Goal: Information Seeking & Learning: Learn about a topic

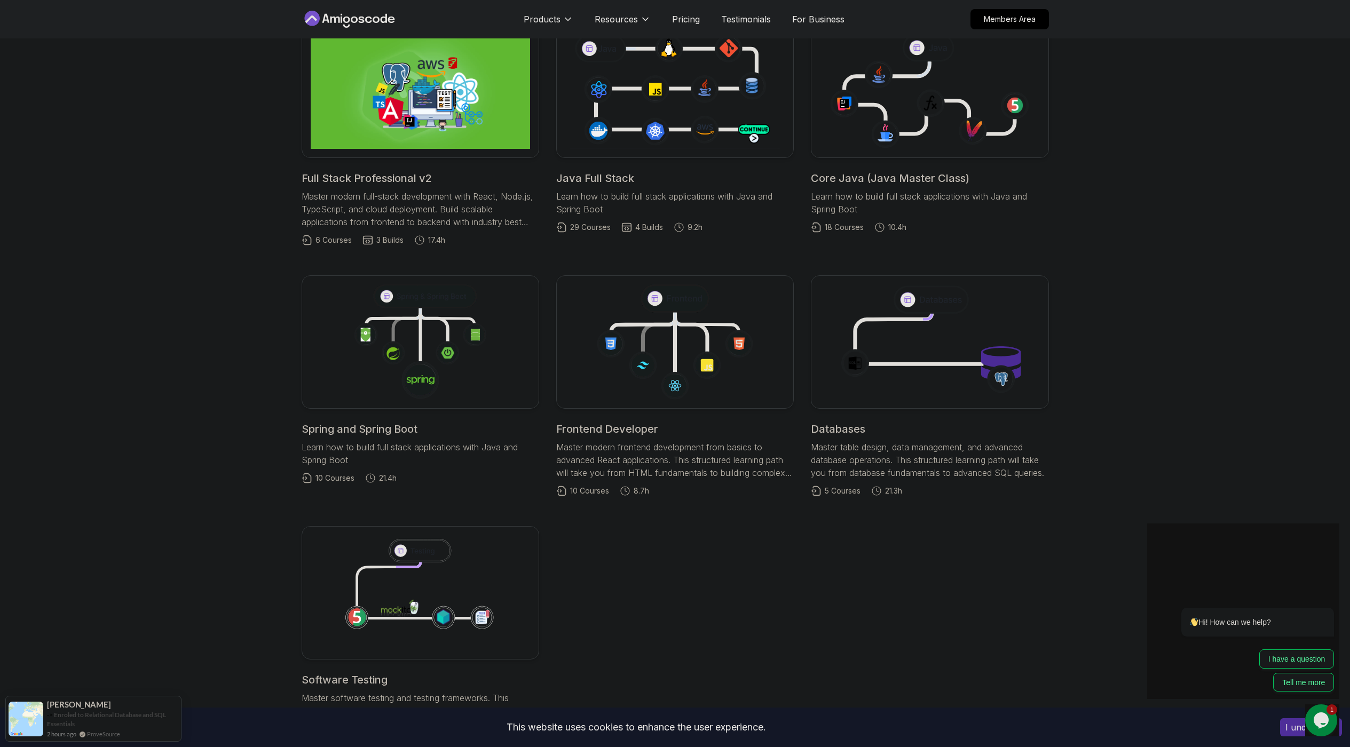
scroll to position [374, 0]
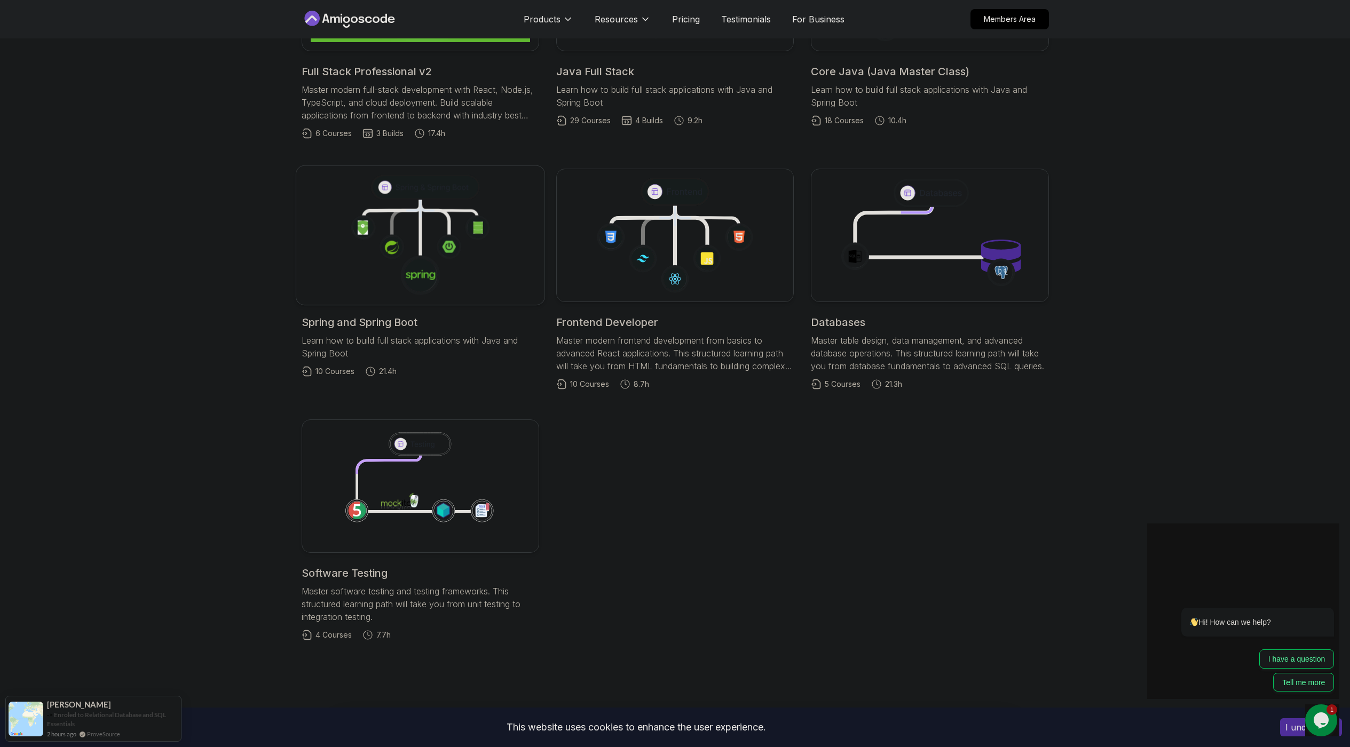
click at [437, 259] on icon at bounding box center [420, 275] width 41 height 41
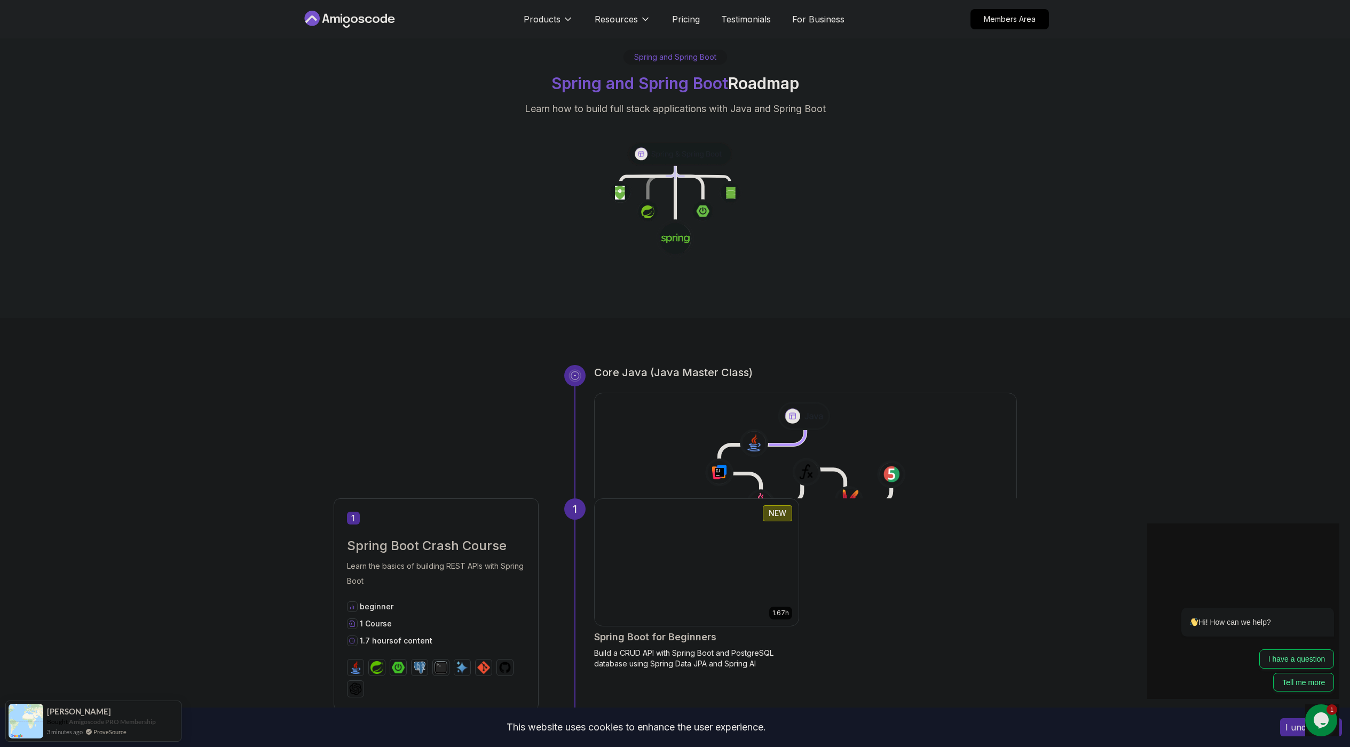
scroll to position [53, 0]
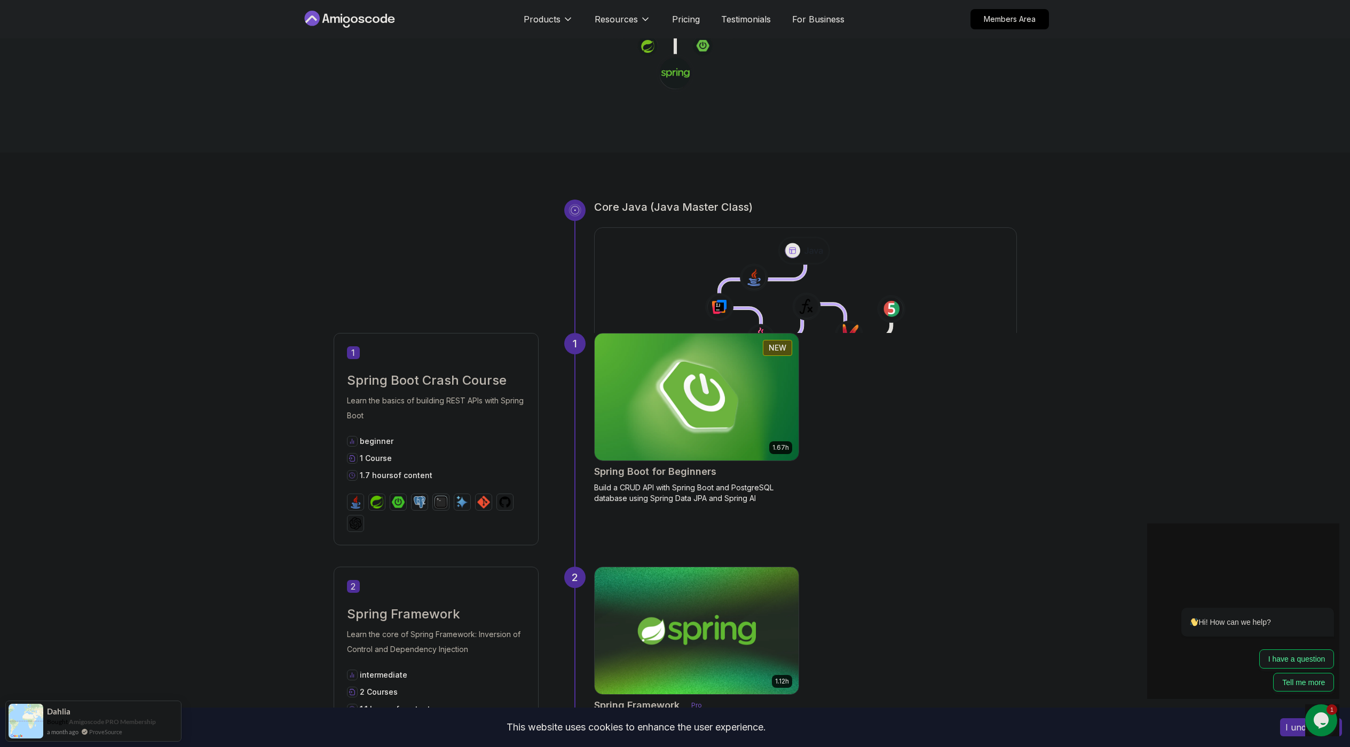
scroll to position [131, 0]
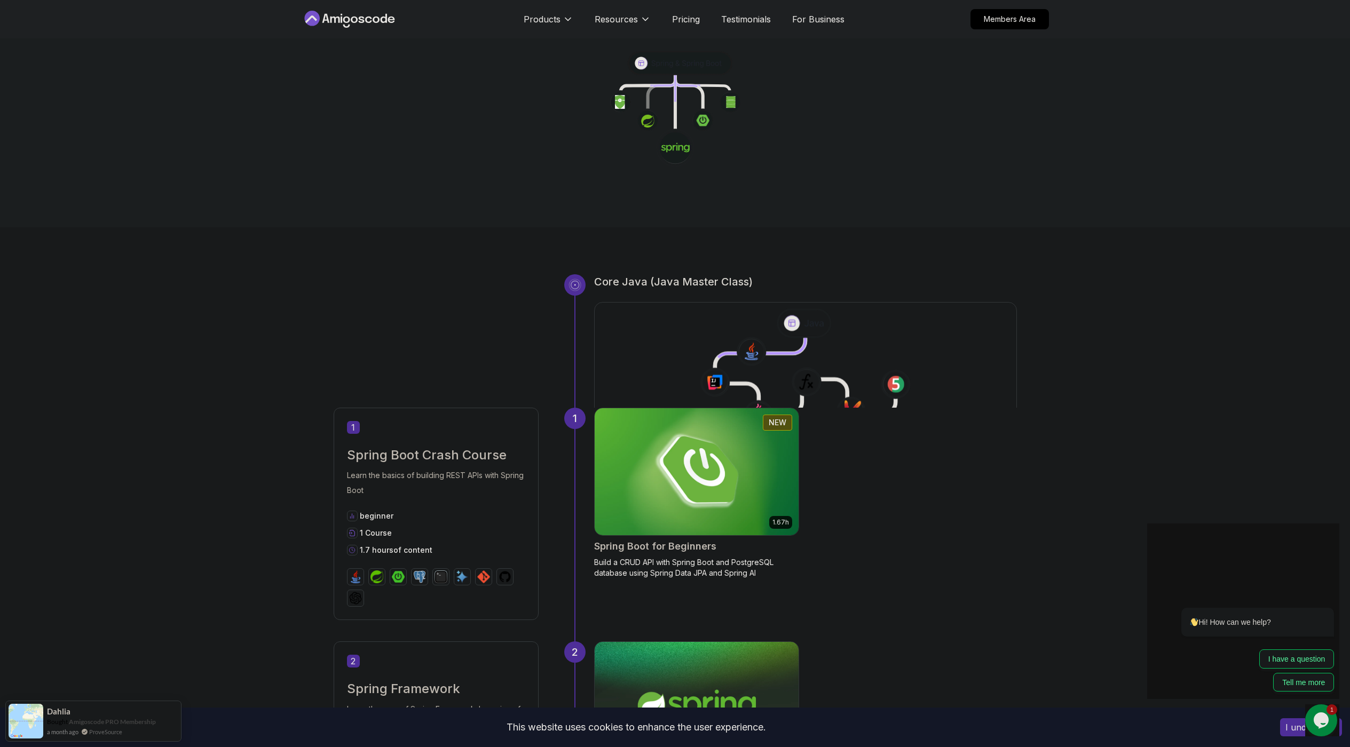
click at [726, 373] on icon at bounding box center [715, 383] width 30 height 30
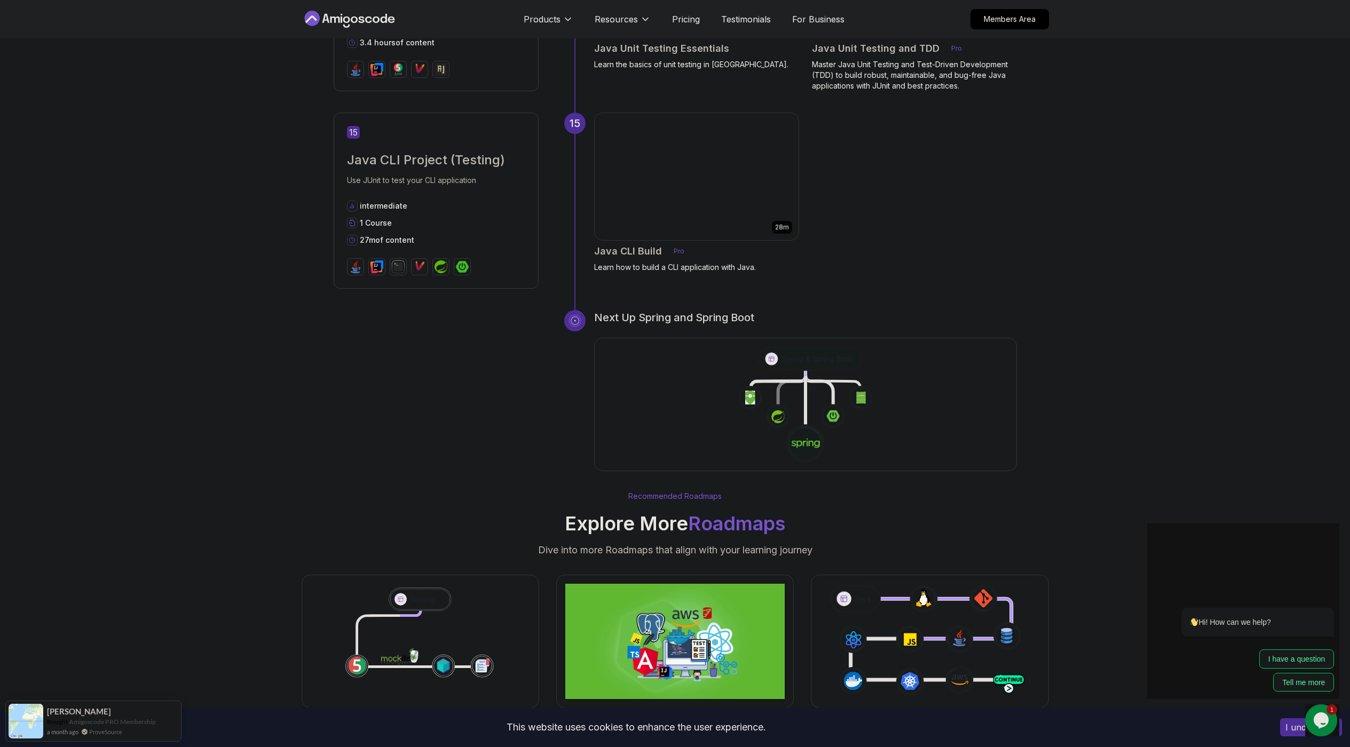
scroll to position [3524, 0]
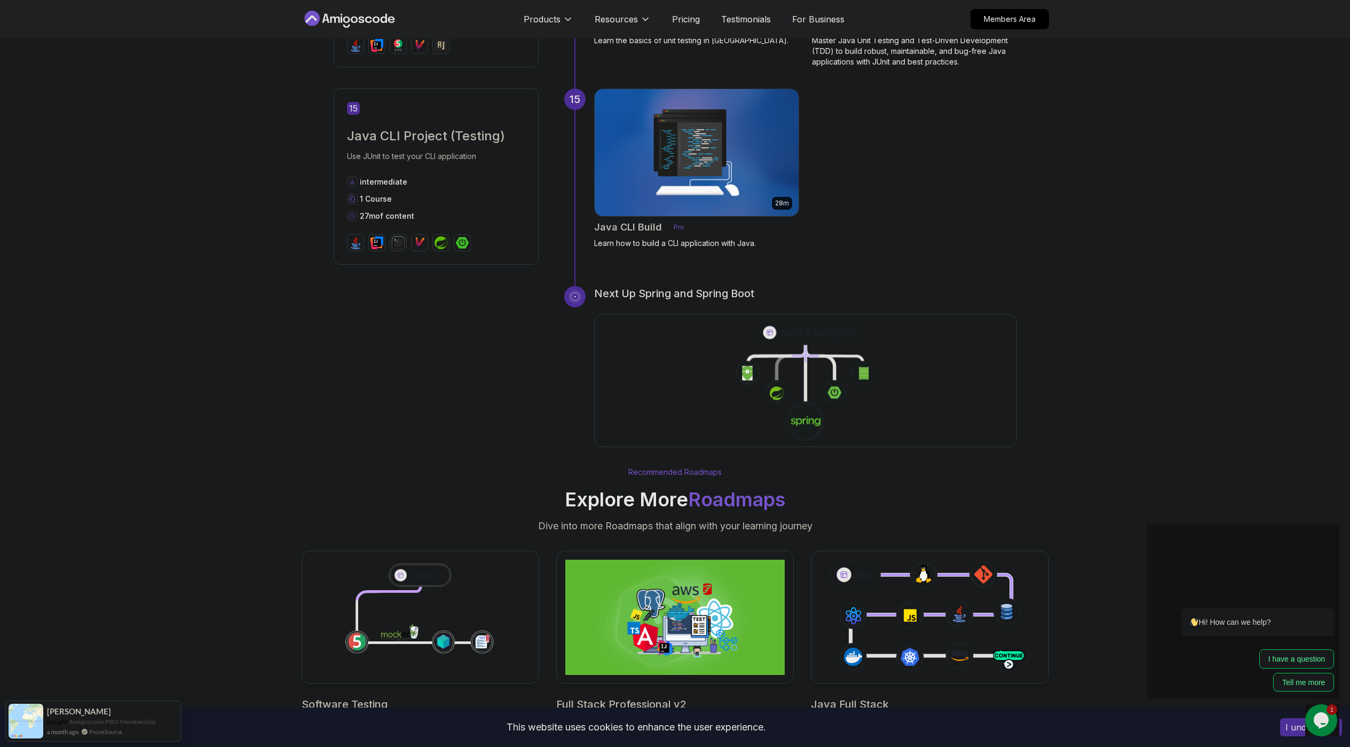
click at [727, 373] on icon at bounding box center [805, 381] width 425 height 122
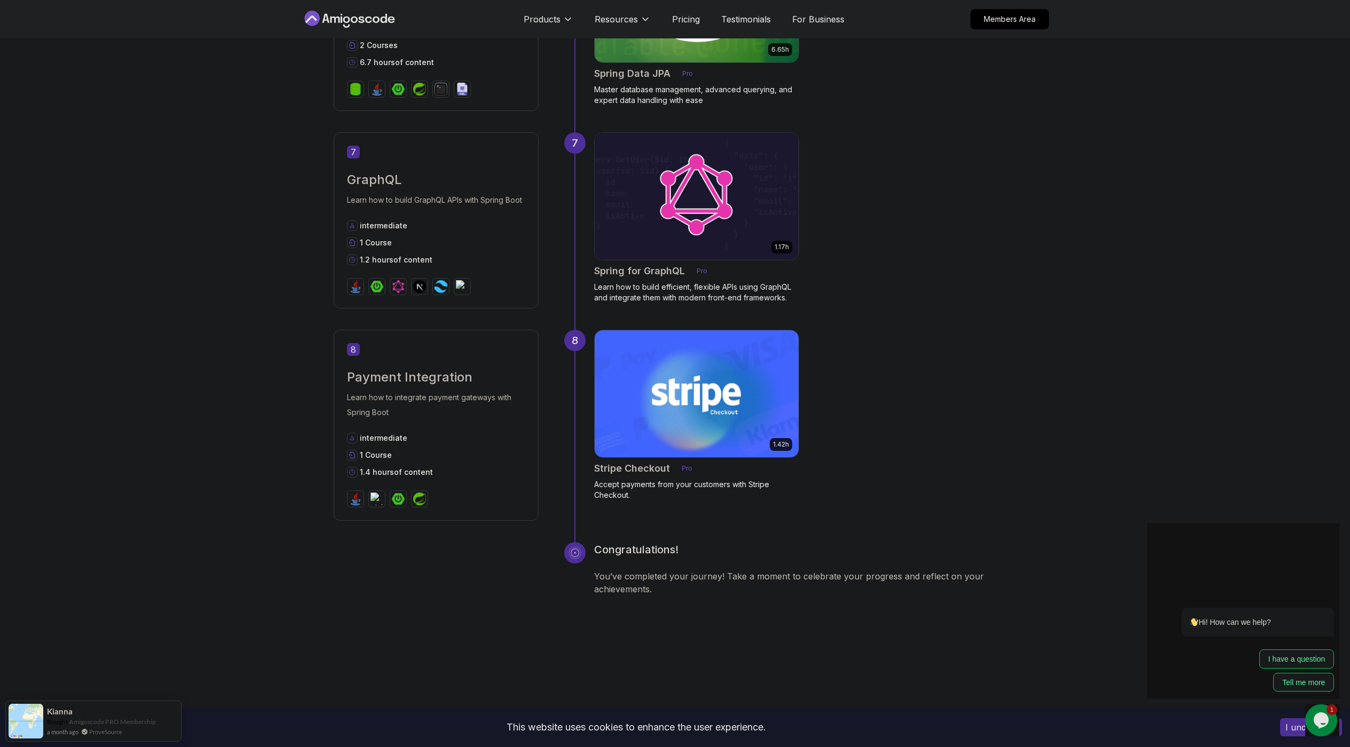
scroll to position [1922, 0]
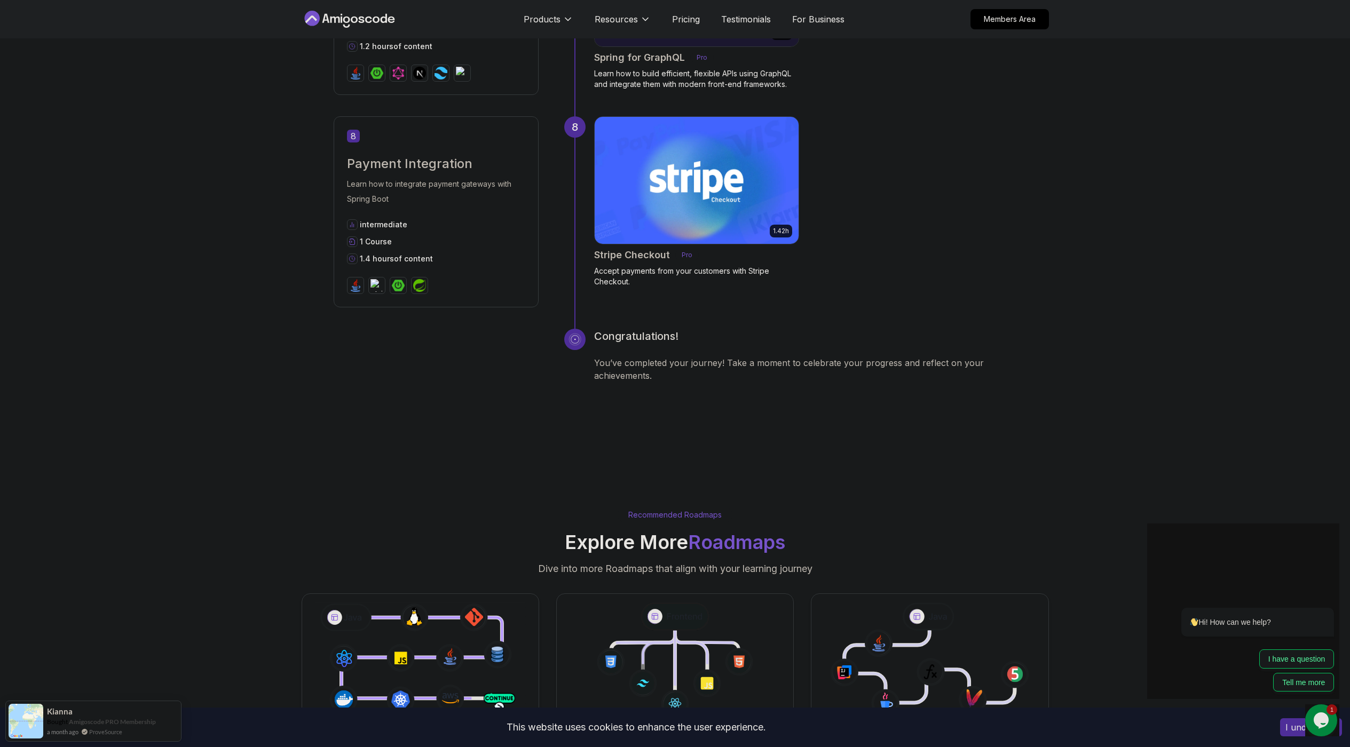
click at [710, 187] on img at bounding box center [696, 180] width 214 height 133
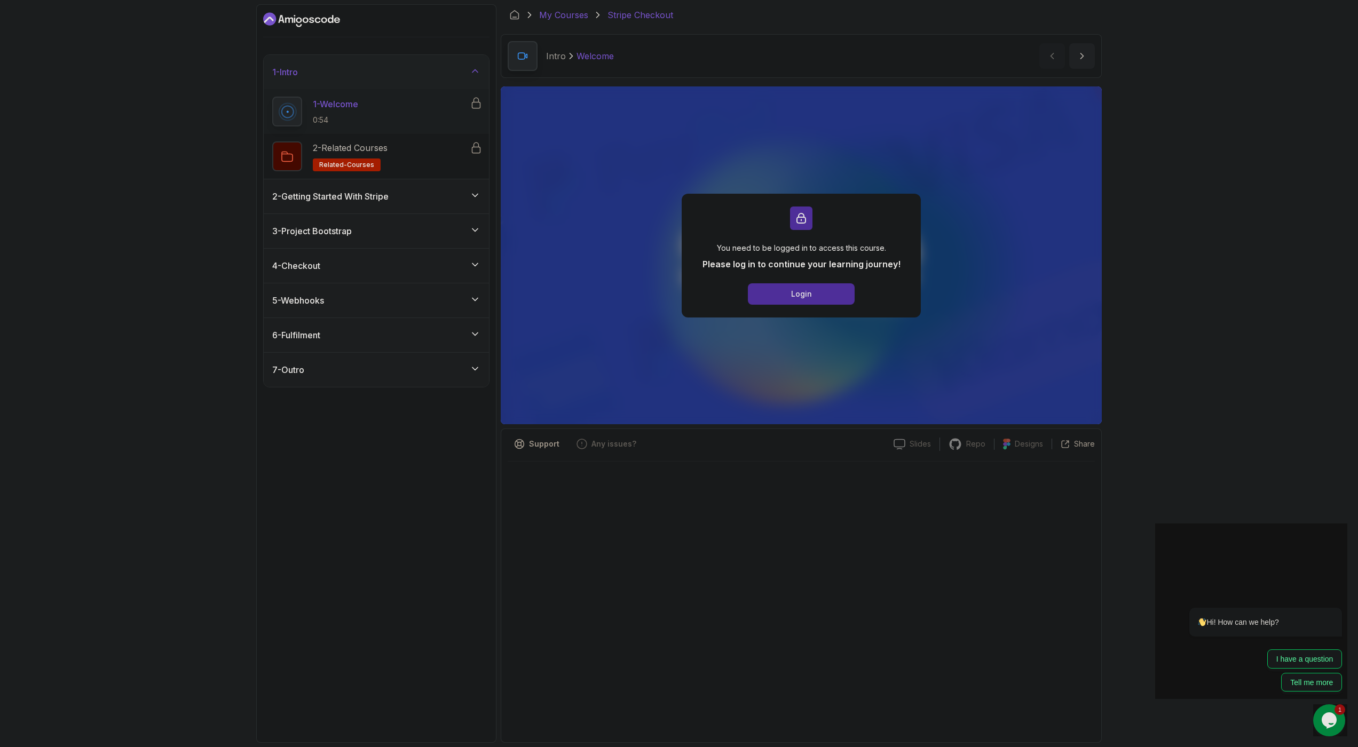
click at [547, 13] on link "My Courses" at bounding box center [563, 15] width 49 height 13
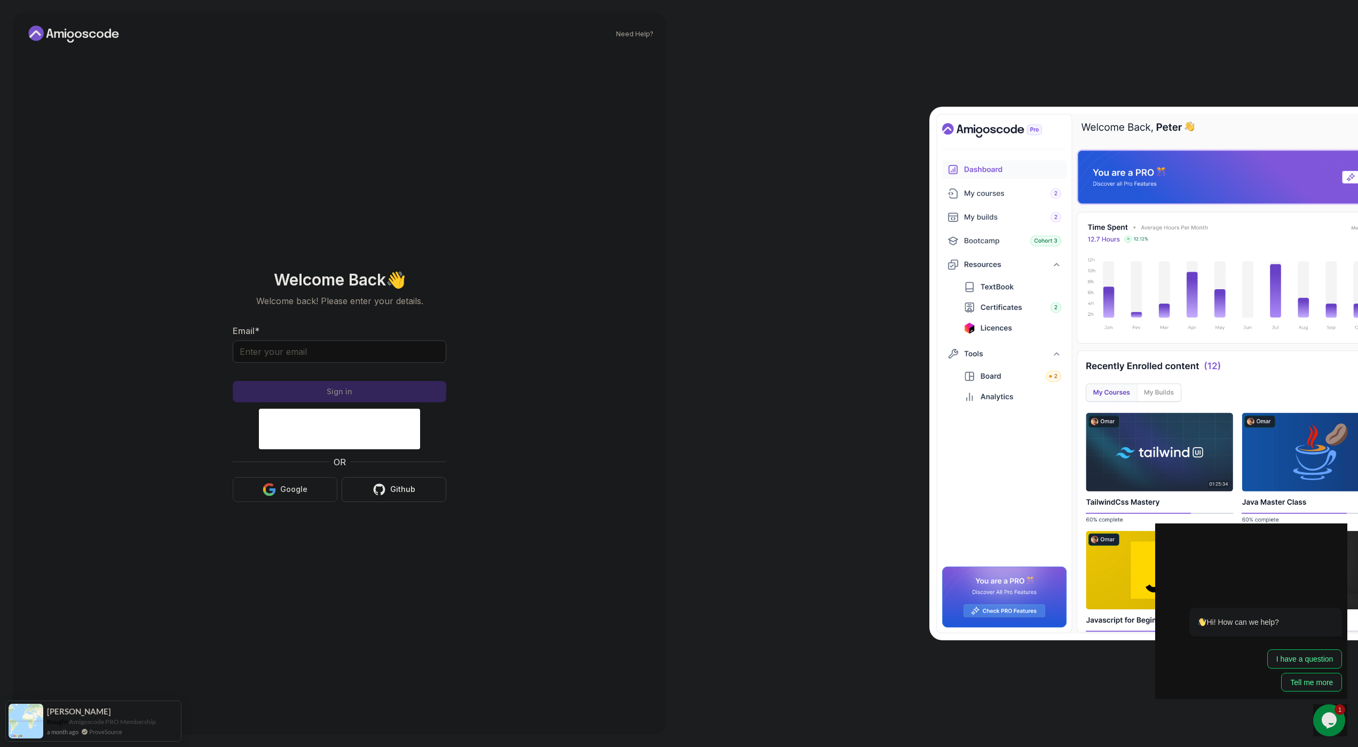
click at [304, 481] on button "Google" at bounding box center [285, 489] width 105 height 25
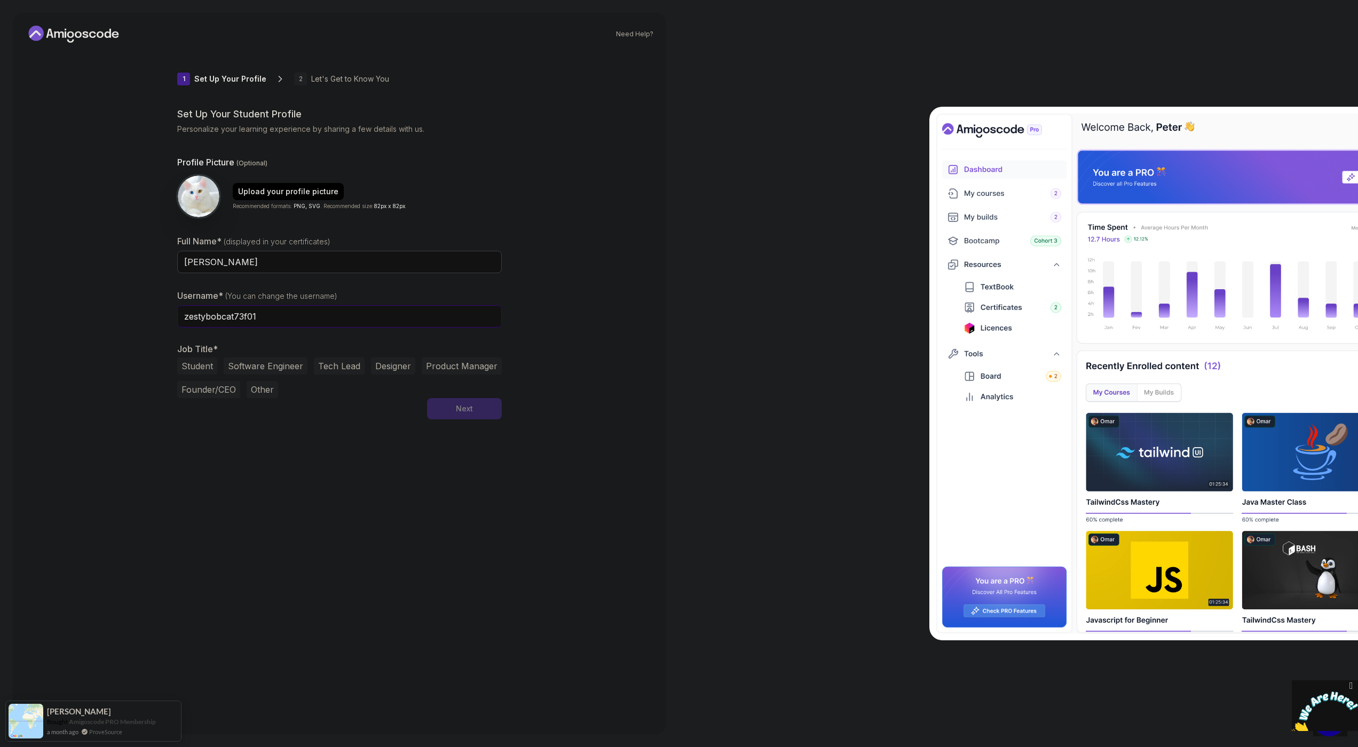
click at [355, 318] on input "zestybobcat73f01" at bounding box center [339, 316] width 325 height 22
type input "stufferxt"
drag, startPoint x: 205, startPoint y: 370, endPoint x: 216, endPoint y: 371, distance: 11.2
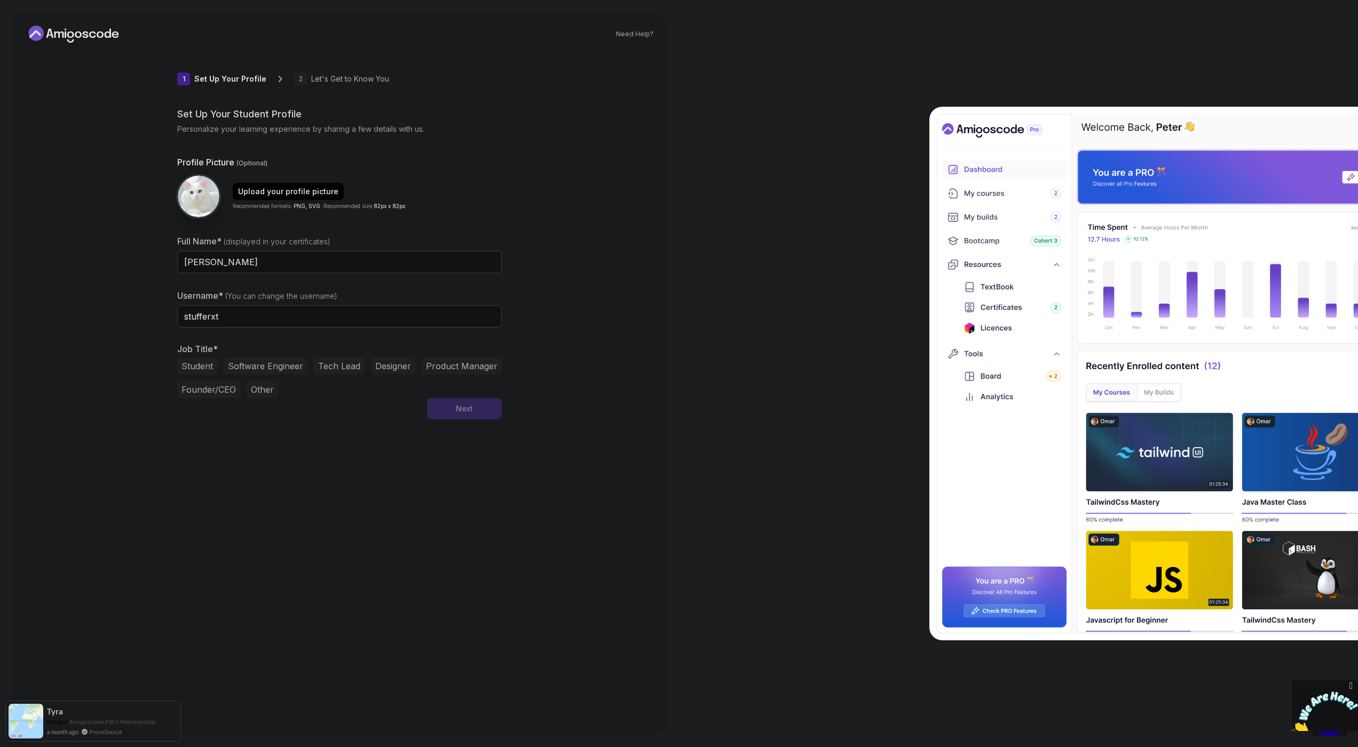
click at [205, 370] on button "Student" at bounding box center [197, 366] width 40 height 17
click at [485, 413] on button "Next" at bounding box center [464, 408] width 75 height 21
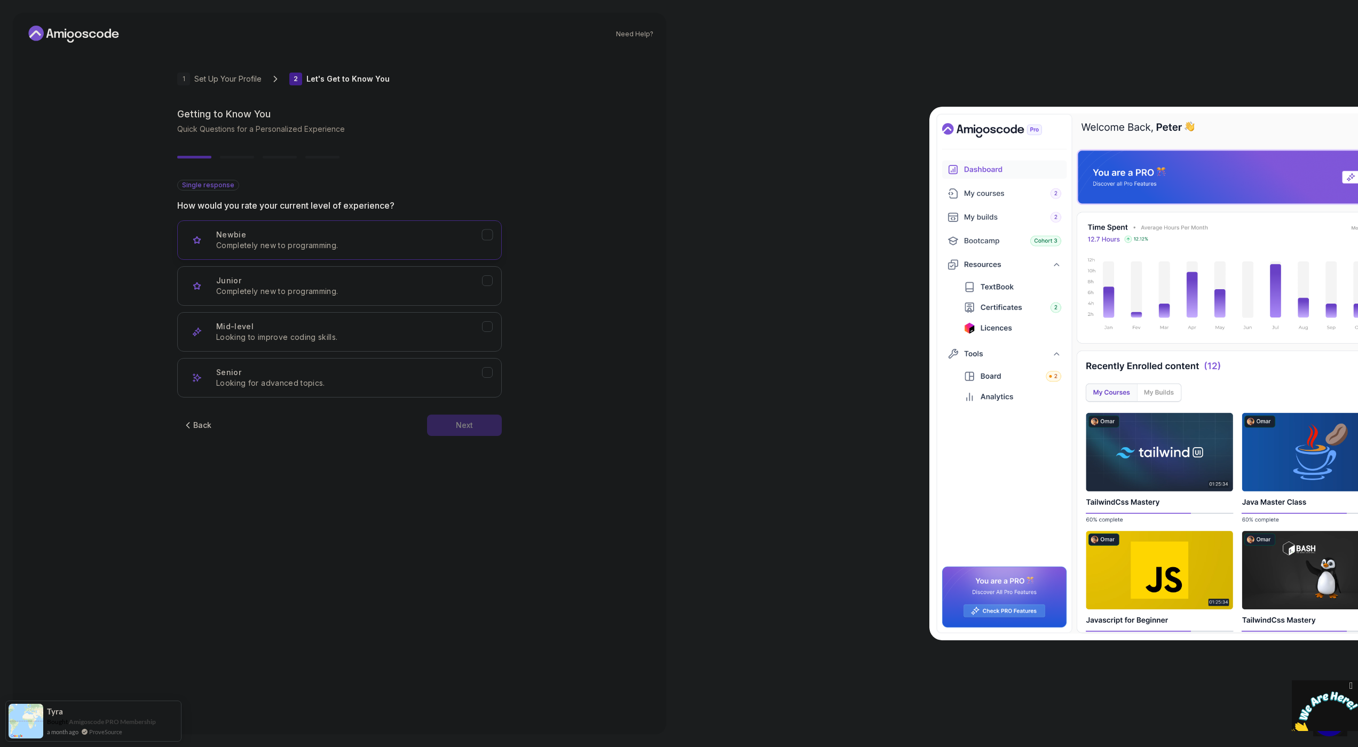
click at [305, 248] on p "Completely new to programming." at bounding box center [349, 245] width 266 height 11
click at [322, 280] on div "Junior Completely new to programming." at bounding box center [349, 286] width 266 height 21
drag, startPoint x: 337, startPoint y: 246, endPoint x: 369, endPoint y: 280, distance: 46.5
click at [337, 246] on p "Completely new to programming." at bounding box center [349, 245] width 266 height 11
click at [358, 298] on button "Junior Completely new to programming." at bounding box center [339, 286] width 325 height 40
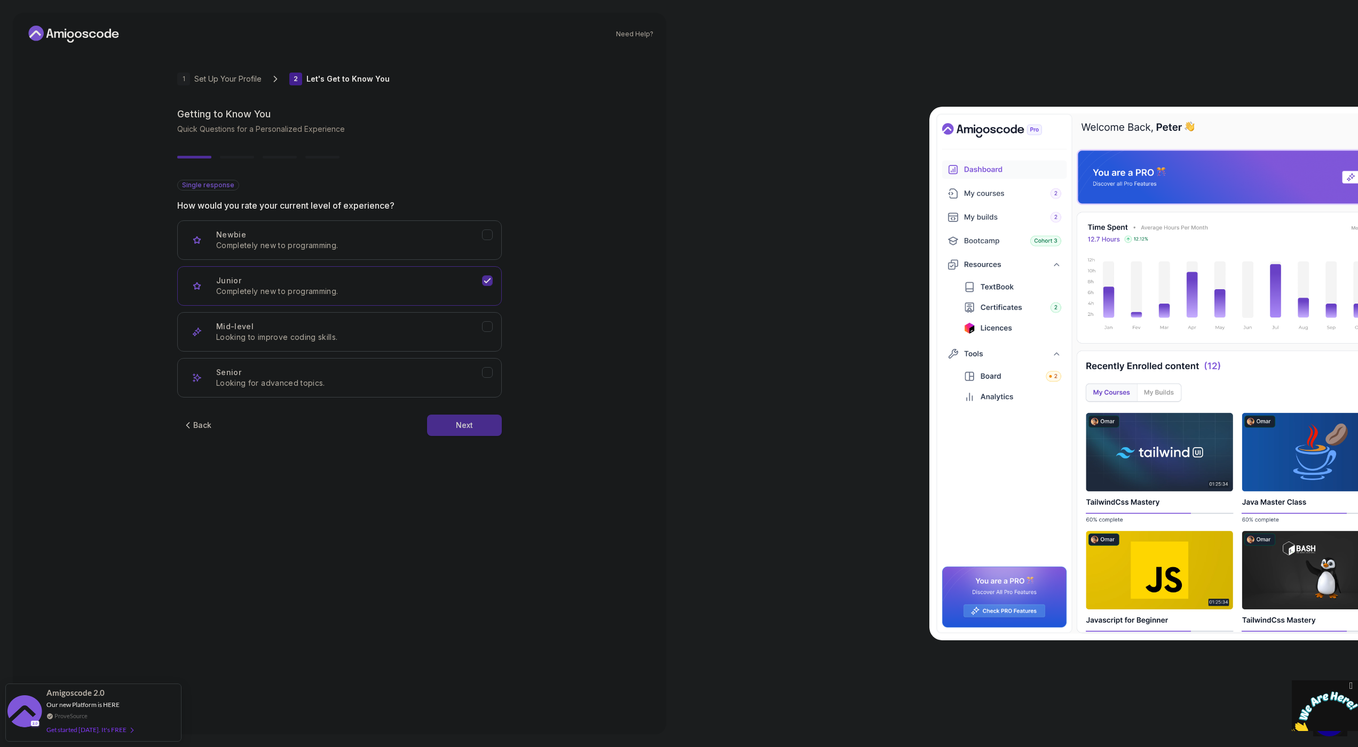
click at [459, 432] on button "Next" at bounding box center [464, 425] width 75 height 21
click at [342, 248] on p "Node.js, Python, Java" at bounding box center [349, 245] width 266 height 11
click at [473, 428] on button "Next" at bounding box center [464, 425] width 75 height 21
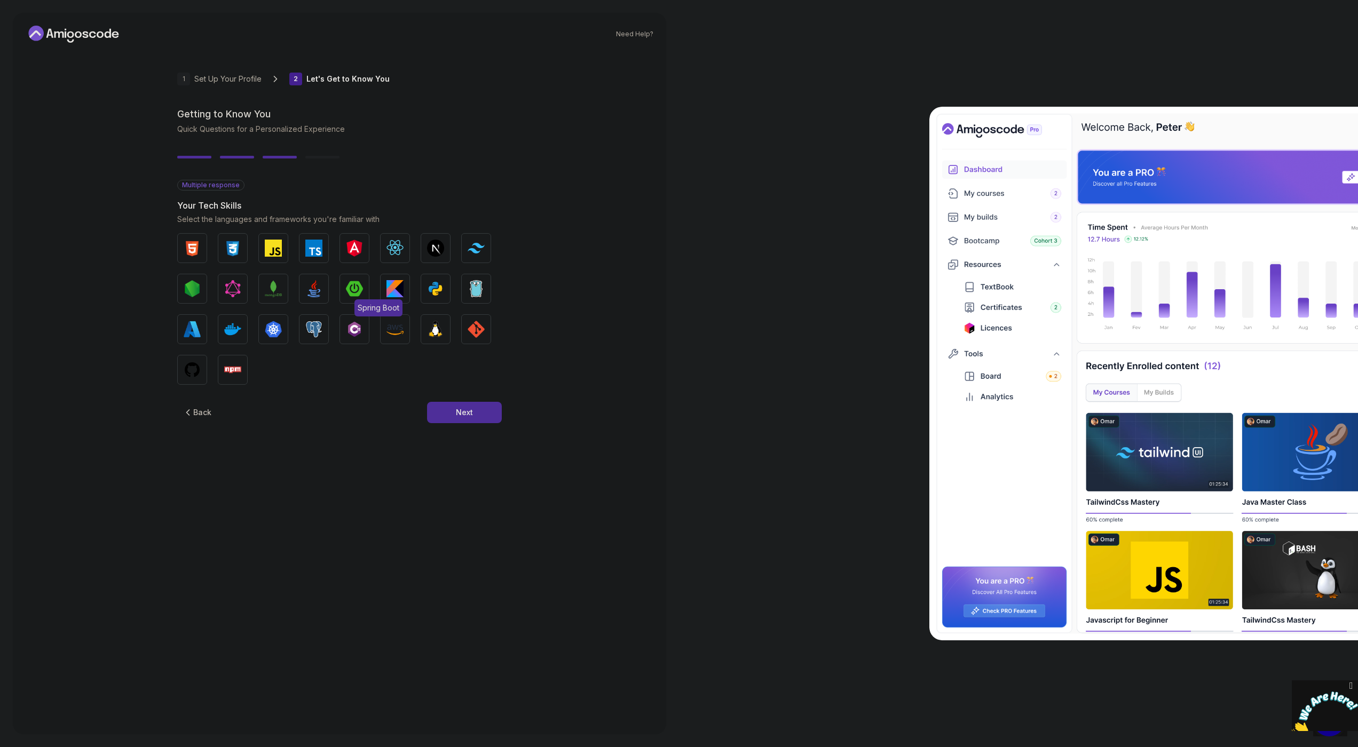
click at [354, 287] on img "button" at bounding box center [354, 288] width 17 height 17
click at [468, 418] on button "Next" at bounding box center [464, 412] width 75 height 21
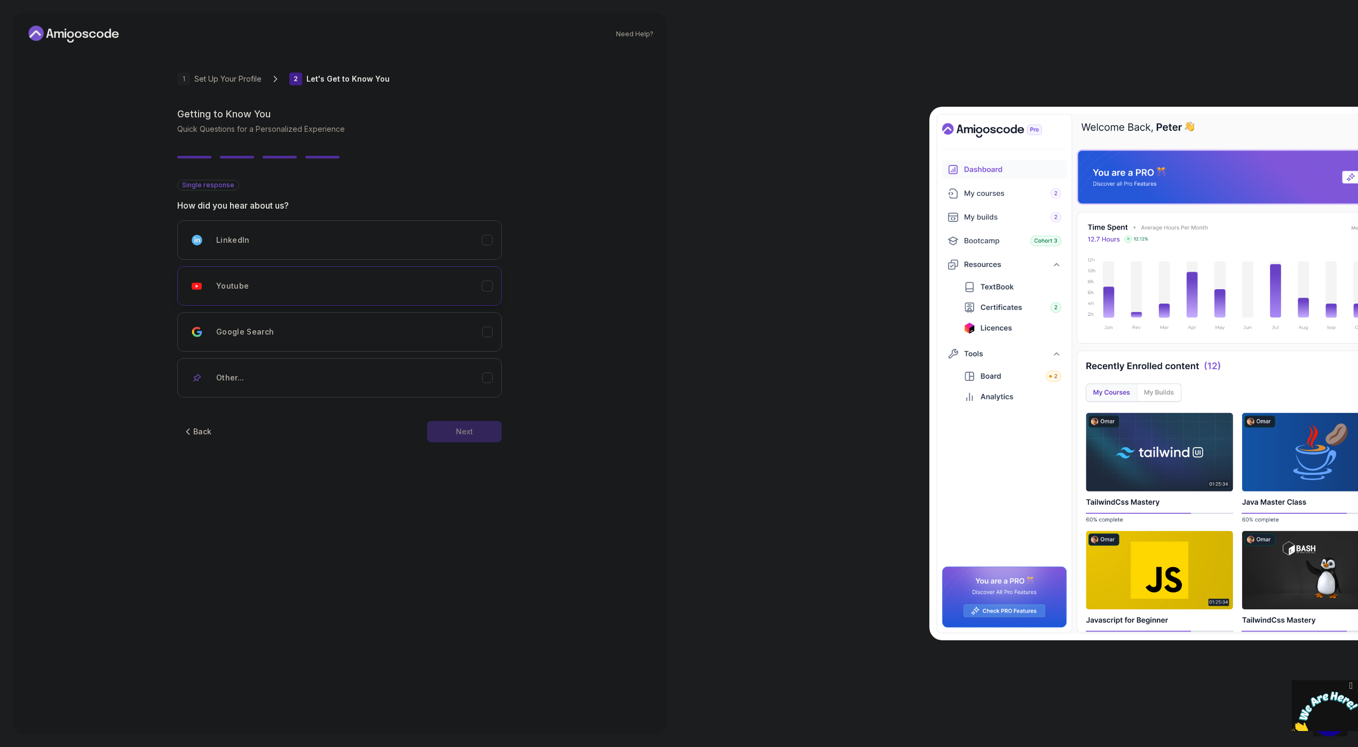
click at [446, 292] on div "Youtube" at bounding box center [349, 286] width 266 height 21
click at [478, 421] on button "Next" at bounding box center [464, 431] width 75 height 21
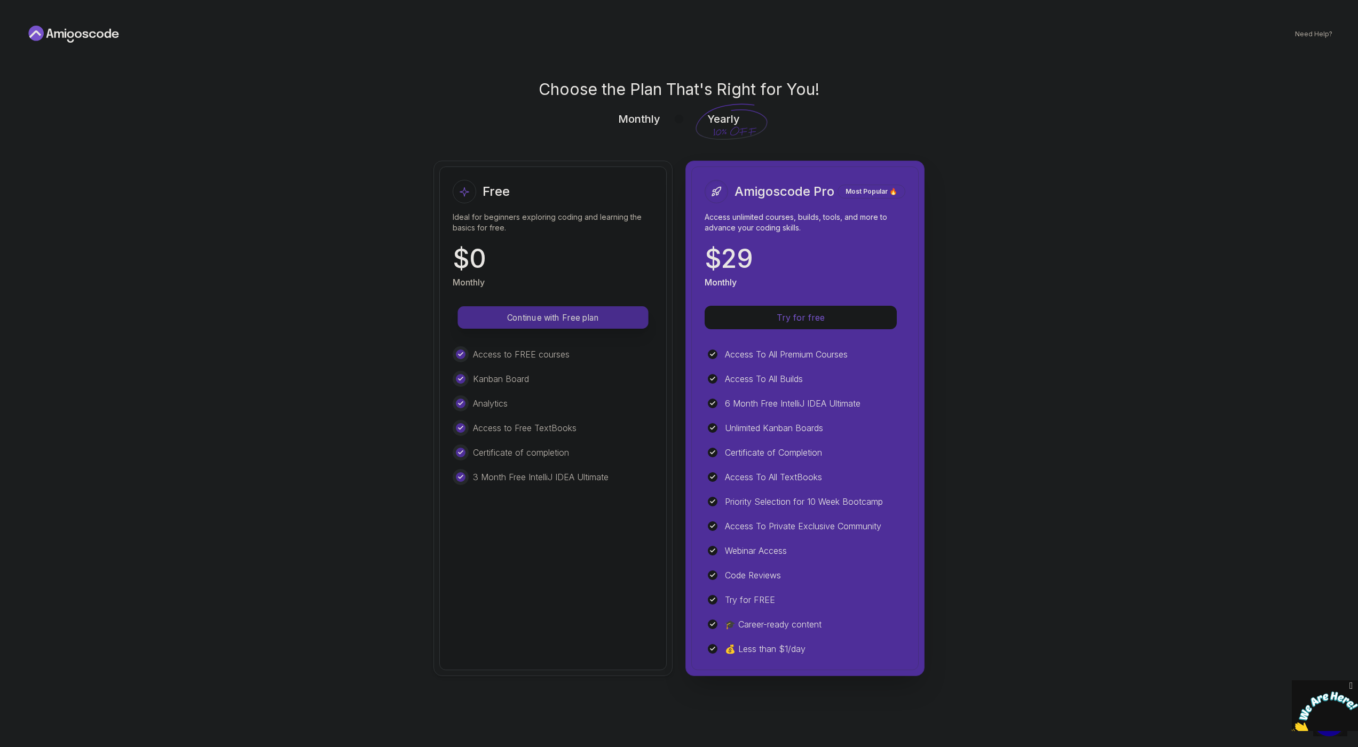
click at [563, 317] on p "Continue with Free plan" at bounding box center [553, 318] width 167 height 12
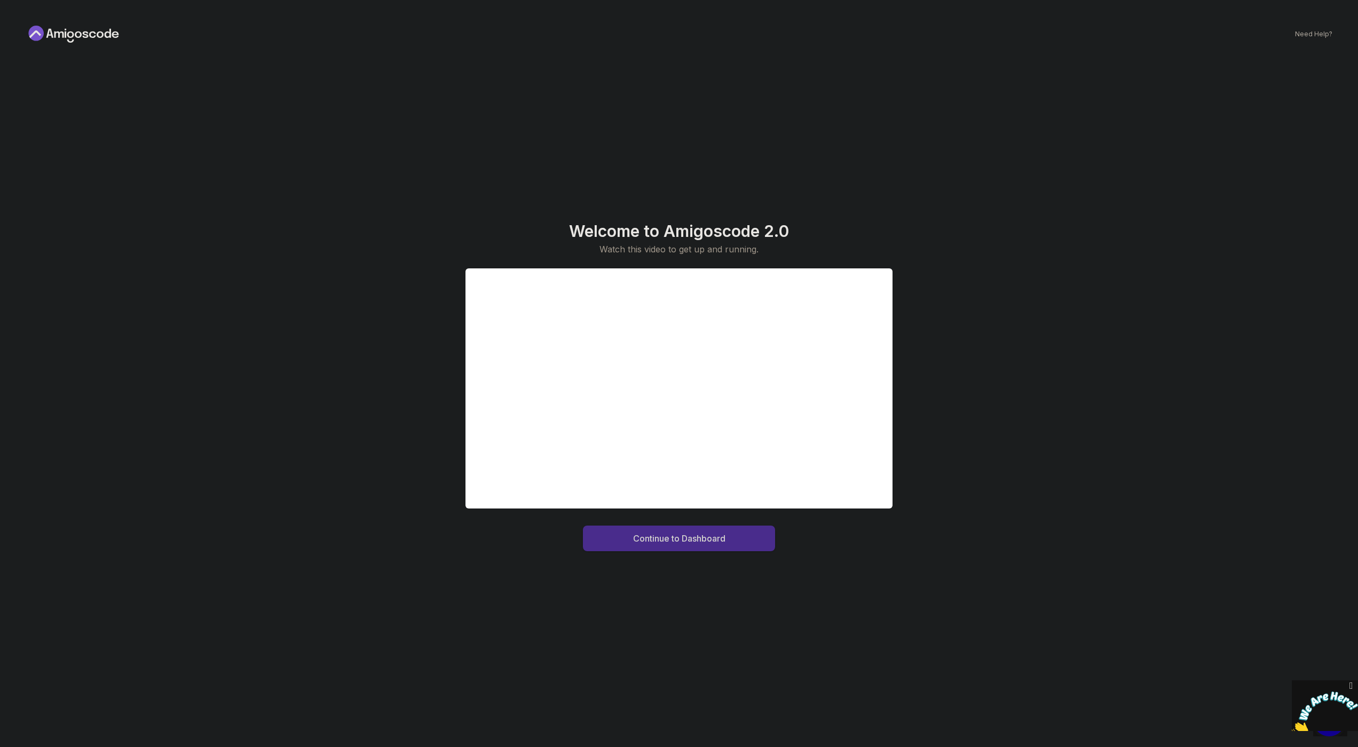
click at [670, 538] on div "Continue to Dashboard" at bounding box center [679, 538] width 92 height 13
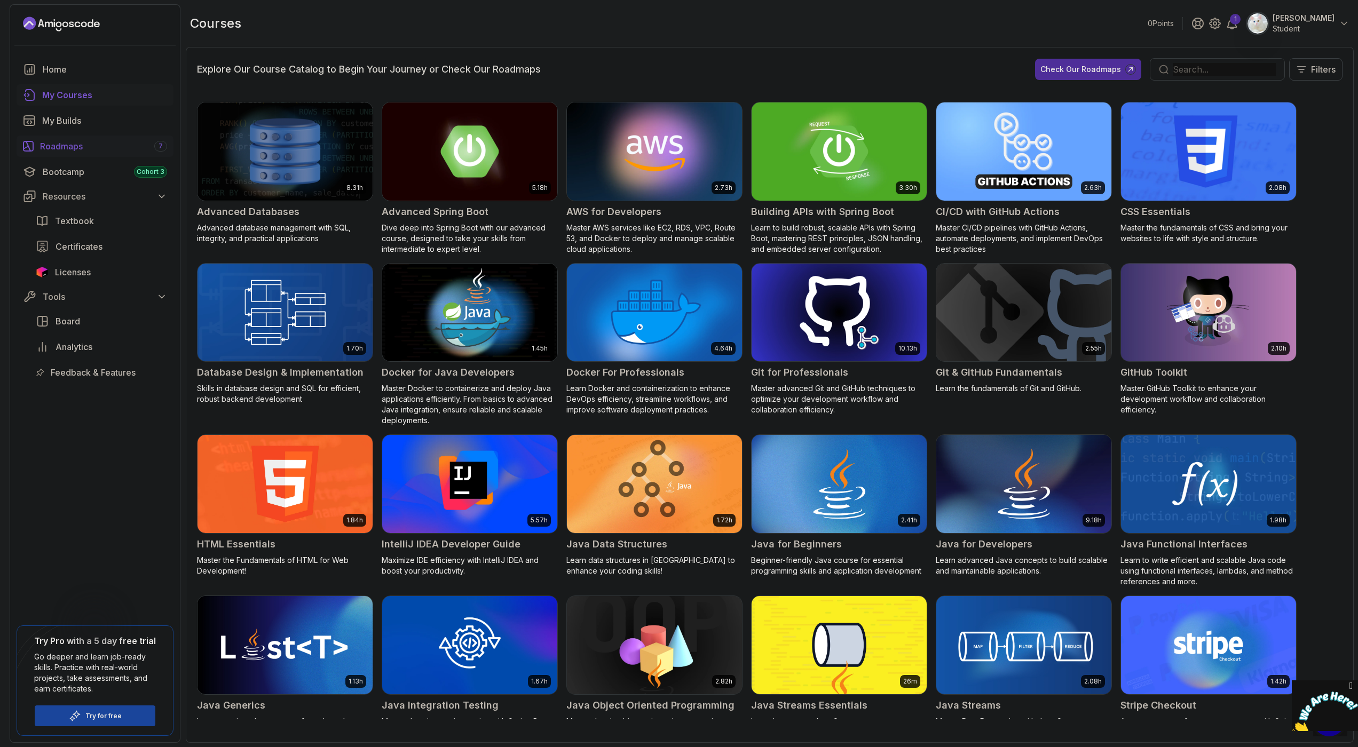
click at [86, 148] on div "Roadmaps 7" at bounding box center [103, 146] width 127 height 13
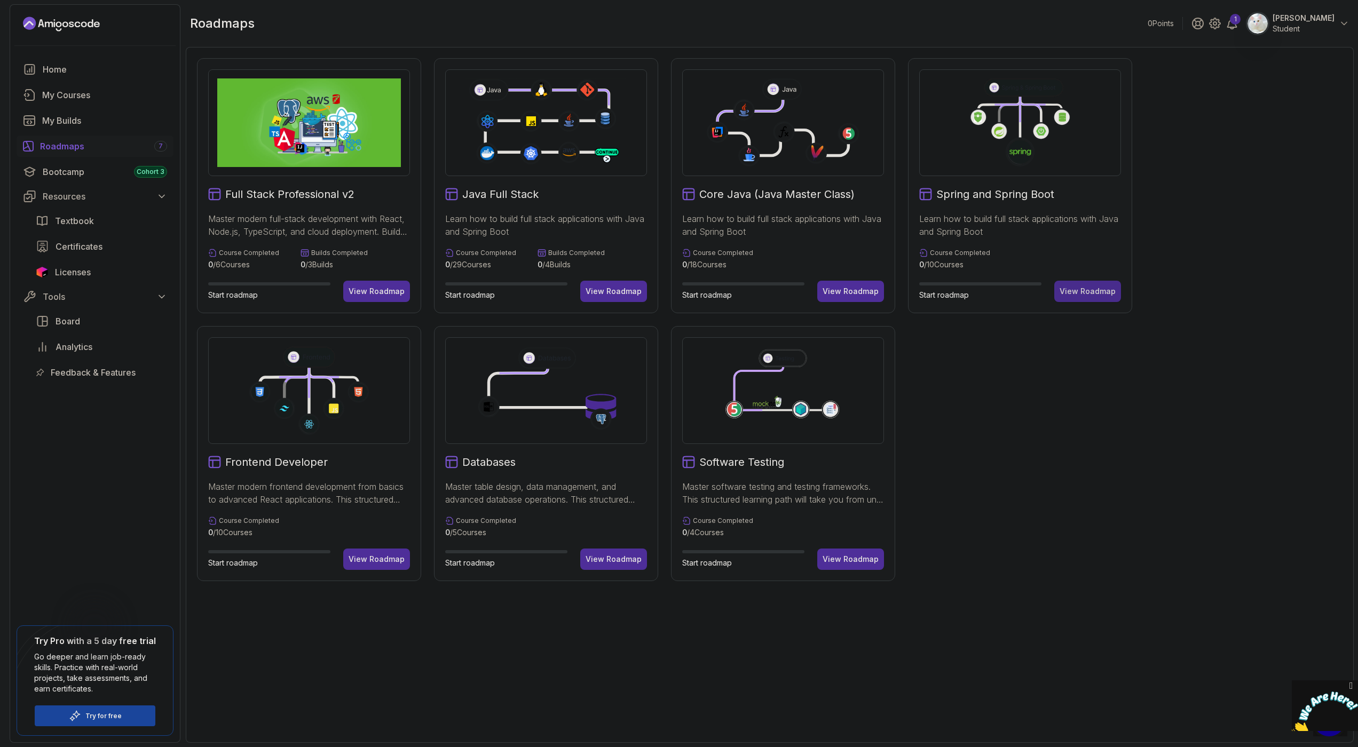
click at [1091, 295] on div "View Roadmap" at bounding box center [1088, 291] width 56 height 11
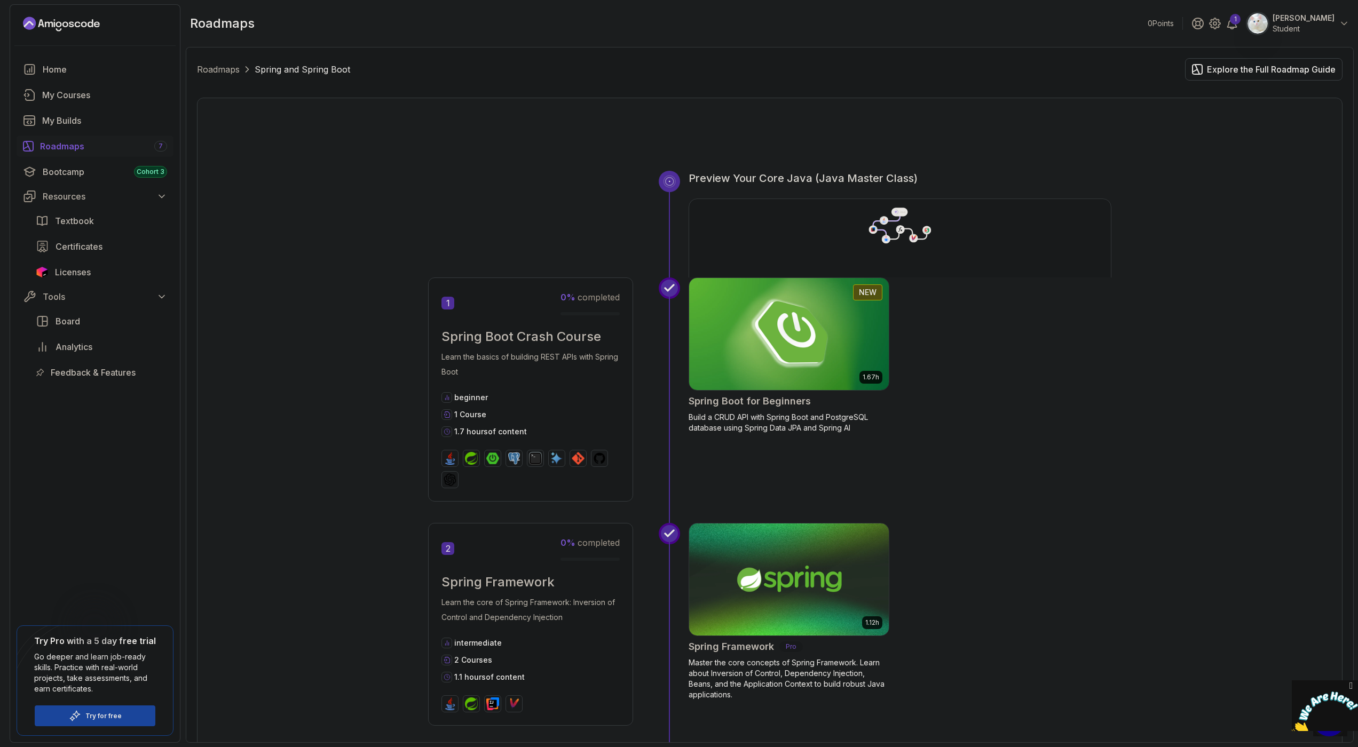
click at [744, 298] on img at bounding box center [789, 334] width 210 height 117
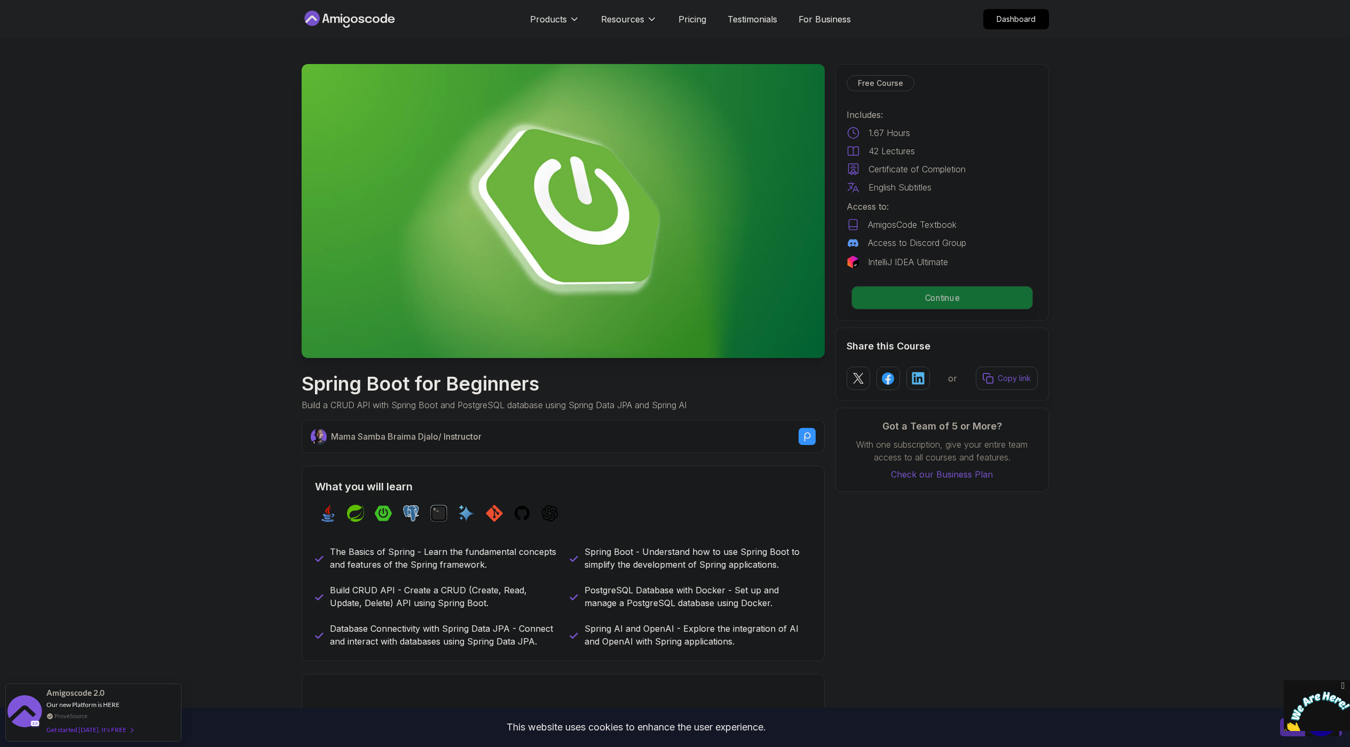
click at [931, 305] on p "Continue" at bounding box center [942, 298] width 180 height 22
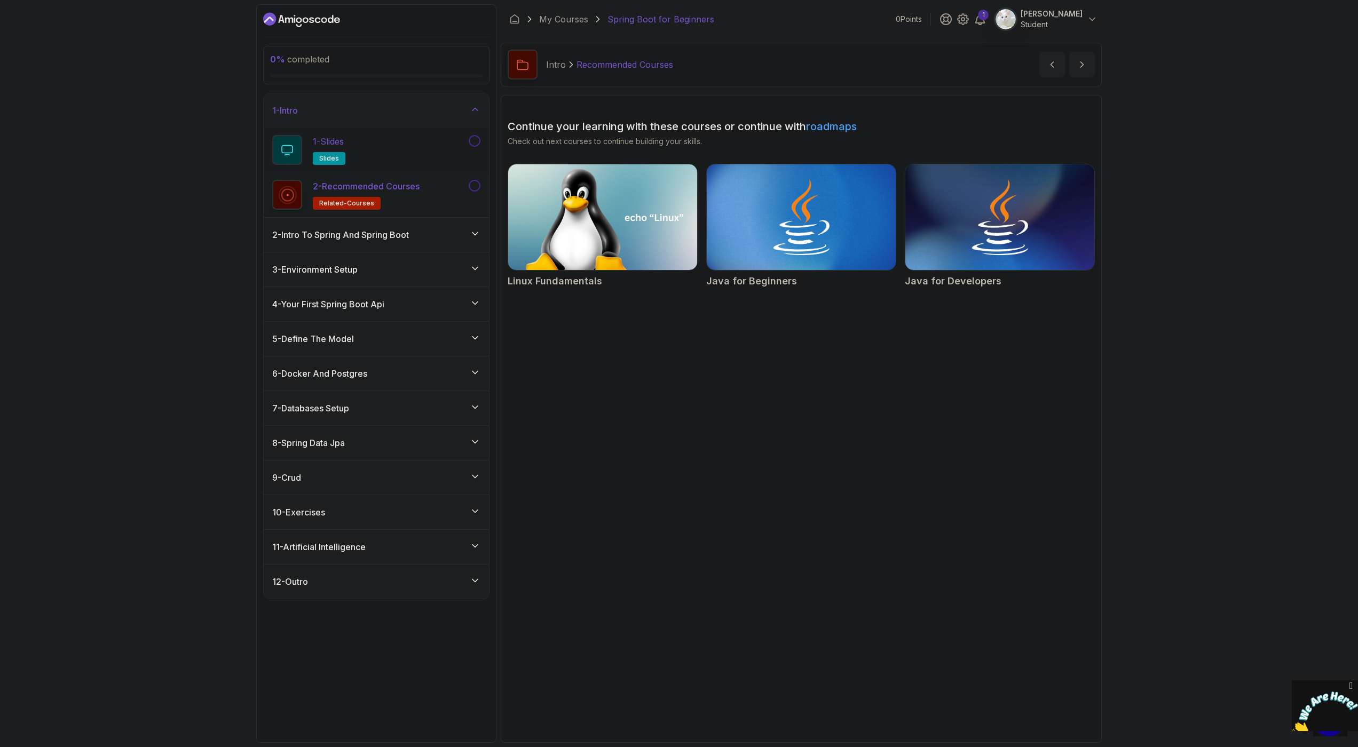
click at [444, 157] on div "1 - Slides slides" at bounding box center [369, 150] width 194 height 30
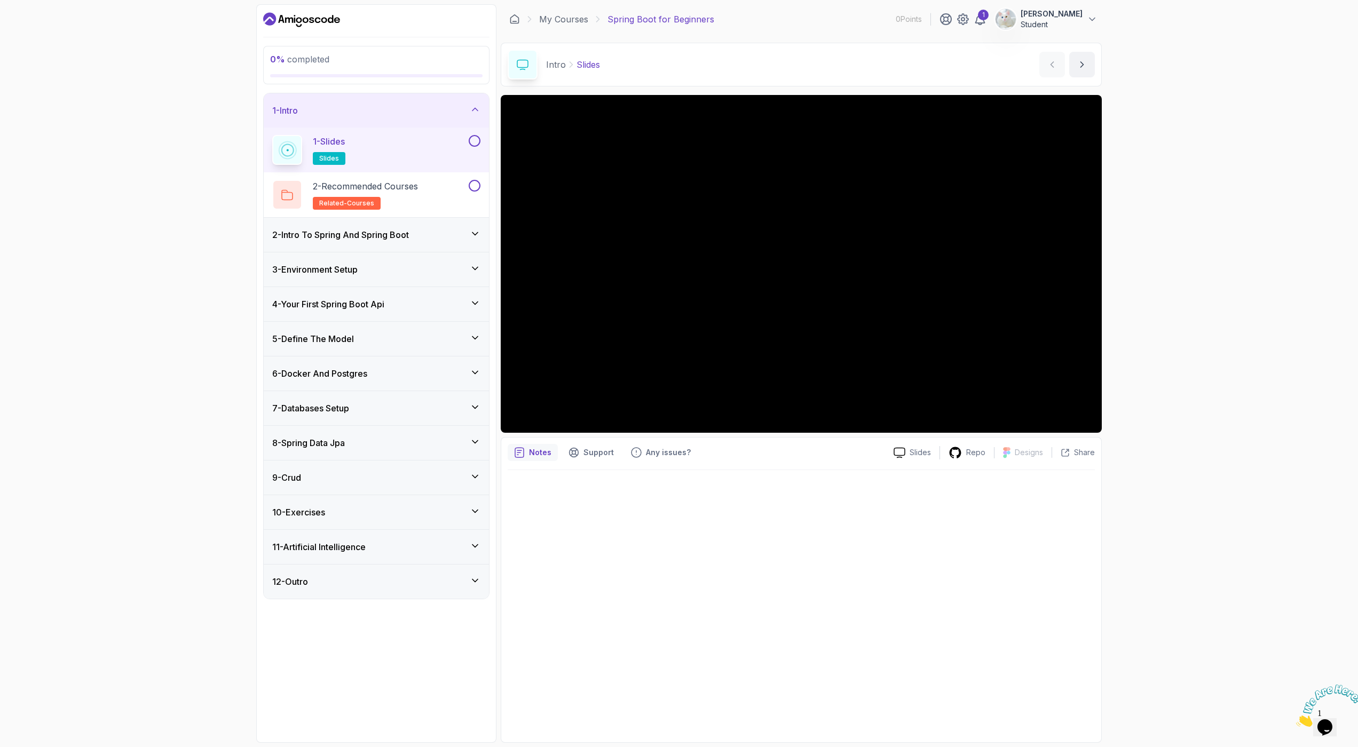
click at [1130, 202] on div "0 % completed 1 - Intro 1 - Slides slides 2 - Recommended Courses related-cours…" at bounding box center [679, 373] width 1358 height 747
click at [409, 232] on h3 "2 - Intro To Spring And Spring Boot" at bounding box center [340, 235] width 137 height 13
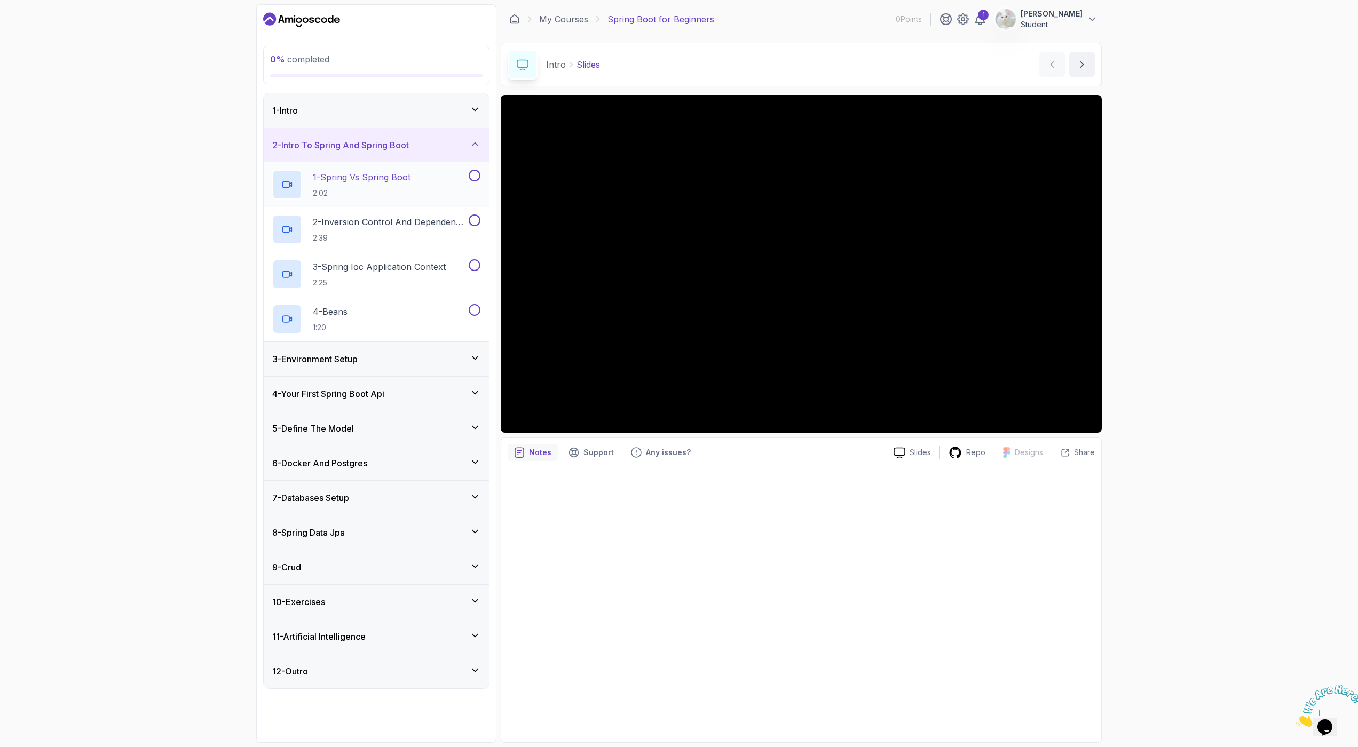
click at [407, 190] on p "2:02" at bounding box center [362, 193] width 98 height 11
click at [406, 361] on div "3 - Environment Setup" at bounding box center [376, 359] width 208 height 13
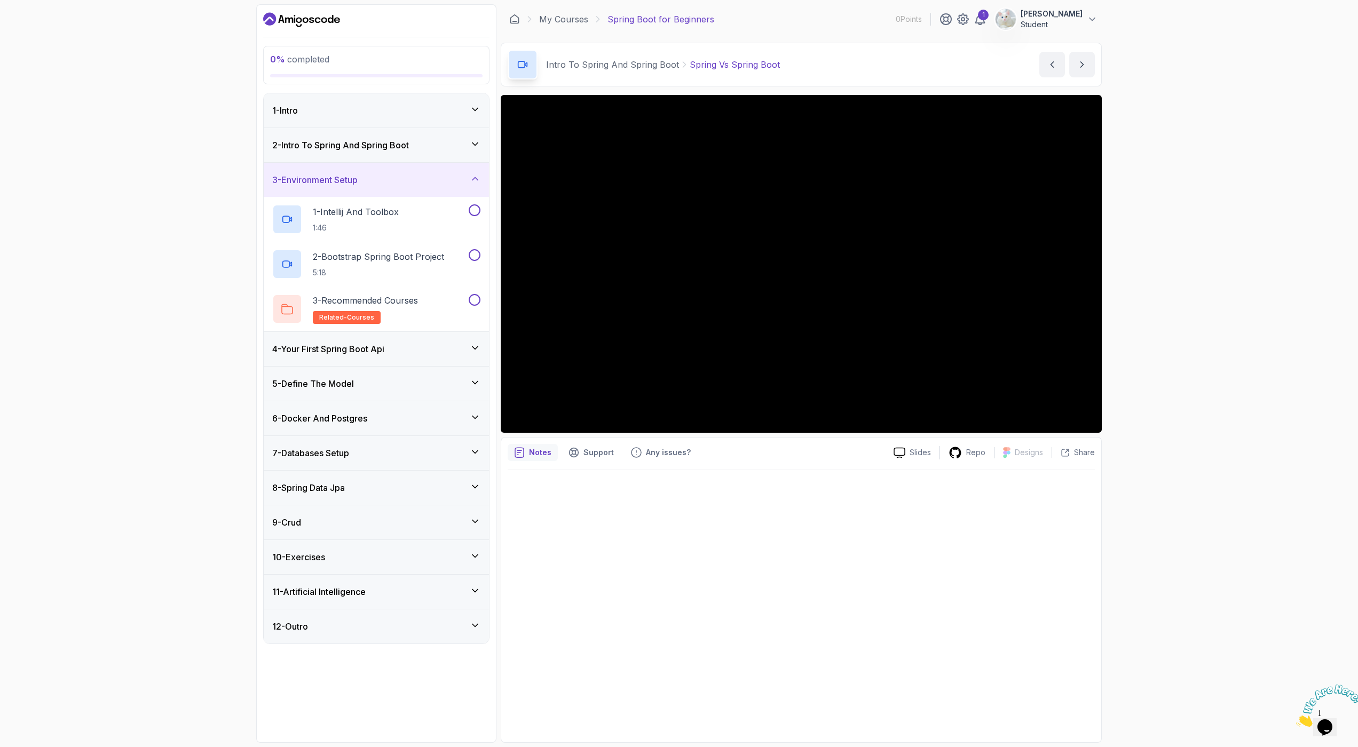
click at [398, 169] on div "3 - Environment Setup" at bounding box center [376, 180] width 225 height 34
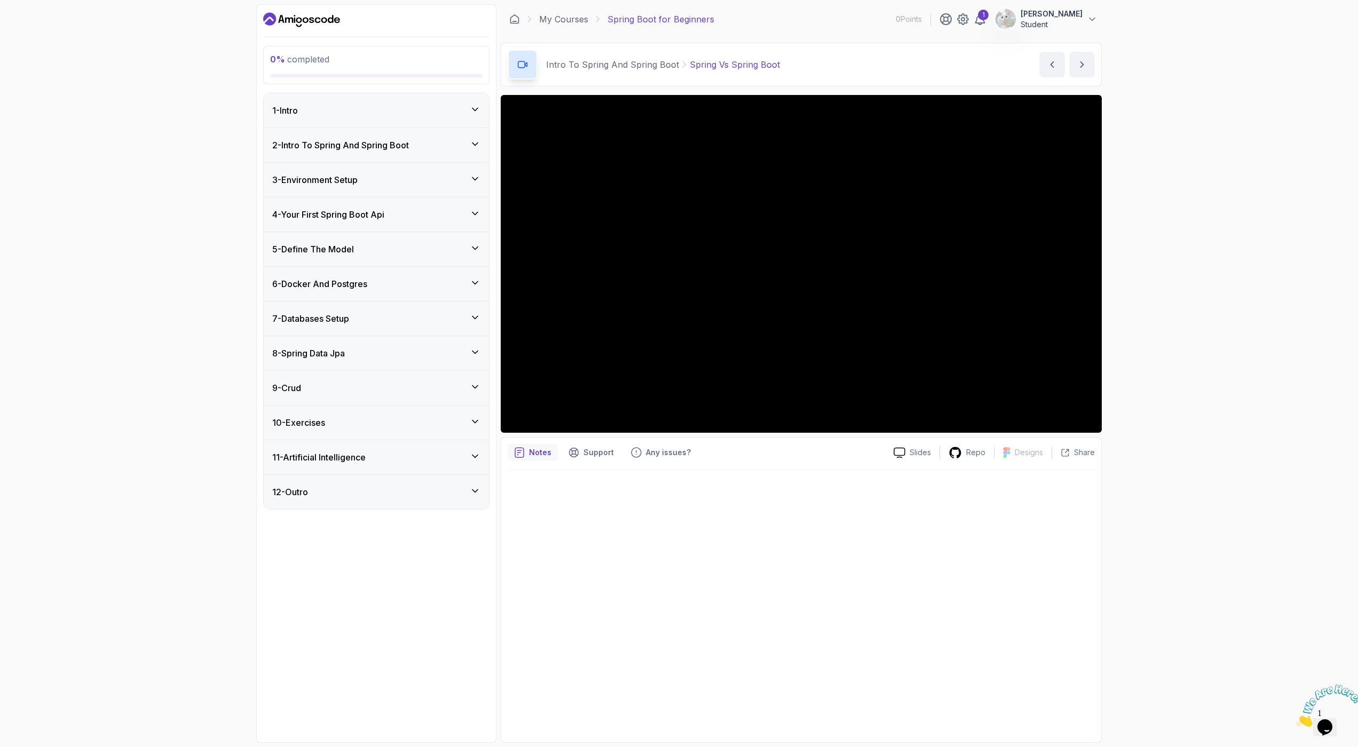
click at [376, 213] on h3 "4 - Your First Spring Boot Api" at bounding box center [328, 214] width 112 height 13
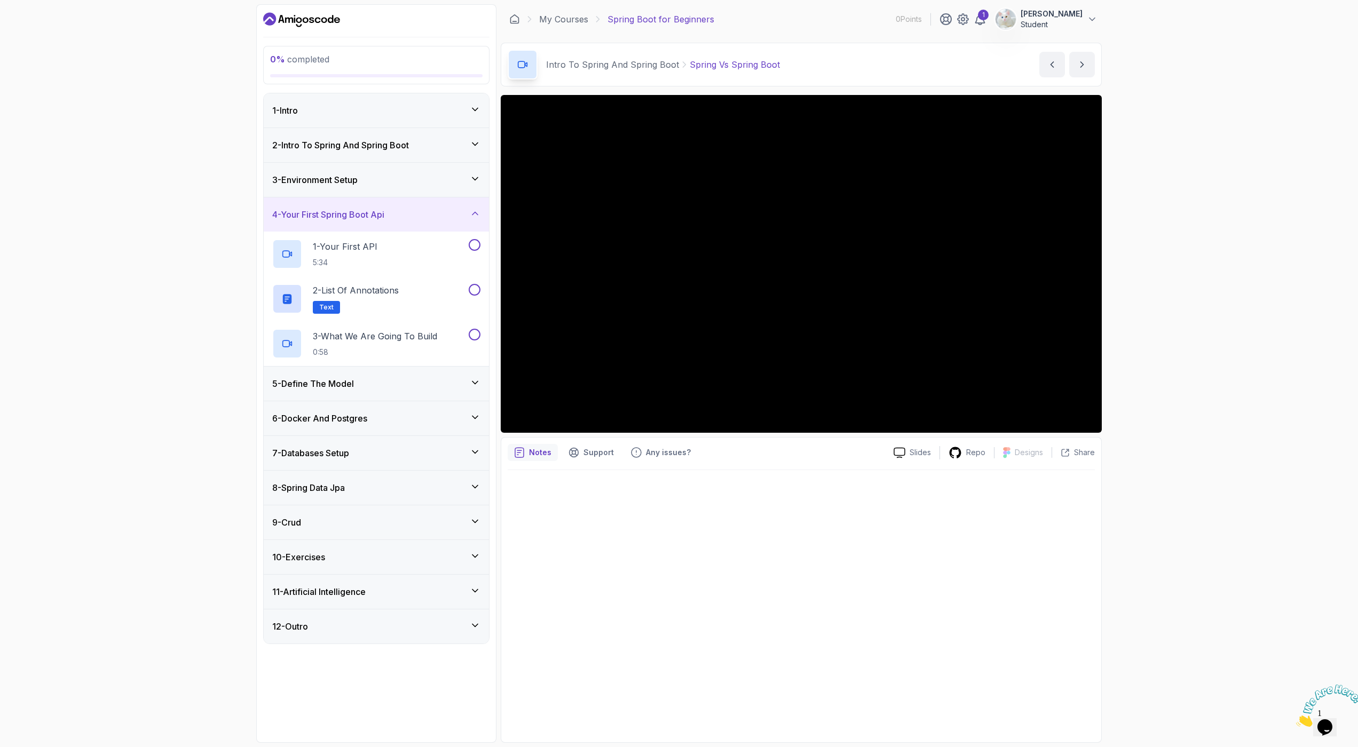
click at [376, 213] on h3 "4 - Your First Spring Boot Api" at bounding box center [328, 214] width 112 height 13
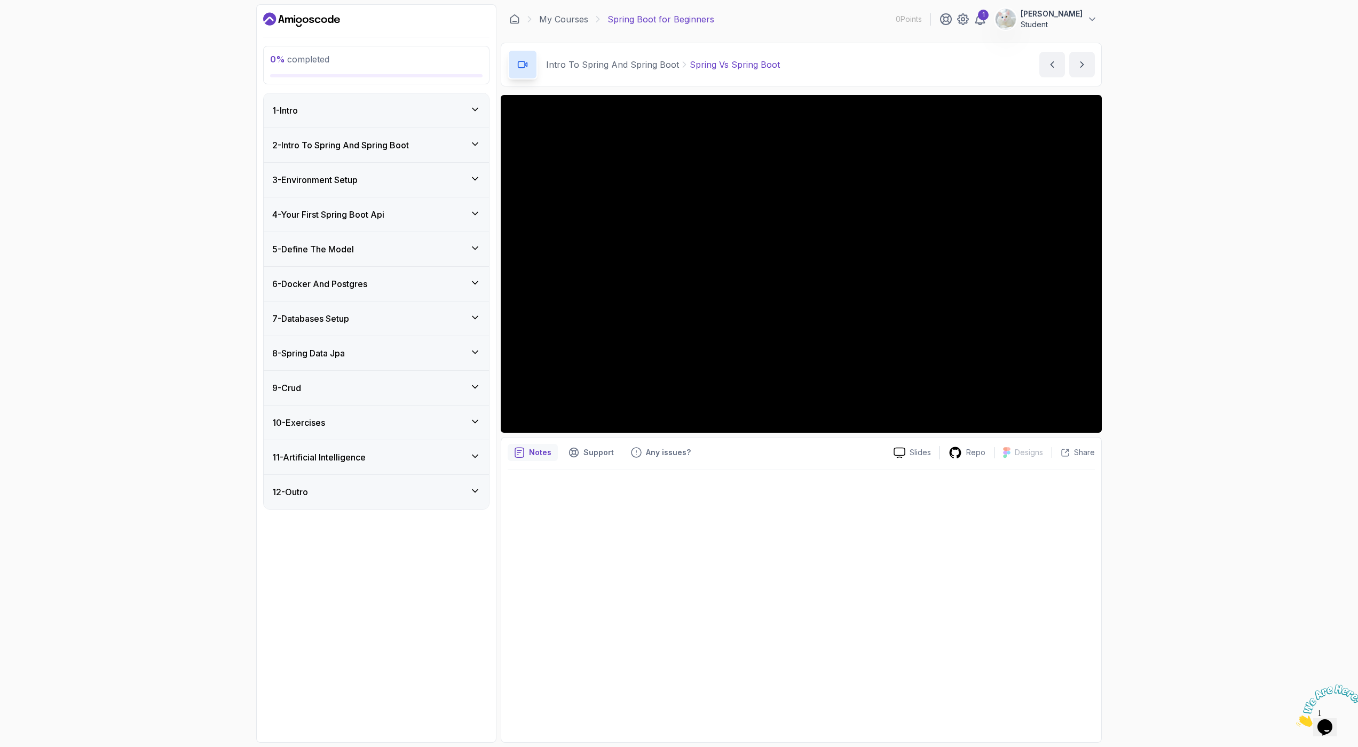
click at [404, 178] on div "3 - Environment Setup" at bounding box center [376, 180] width 208 height 13
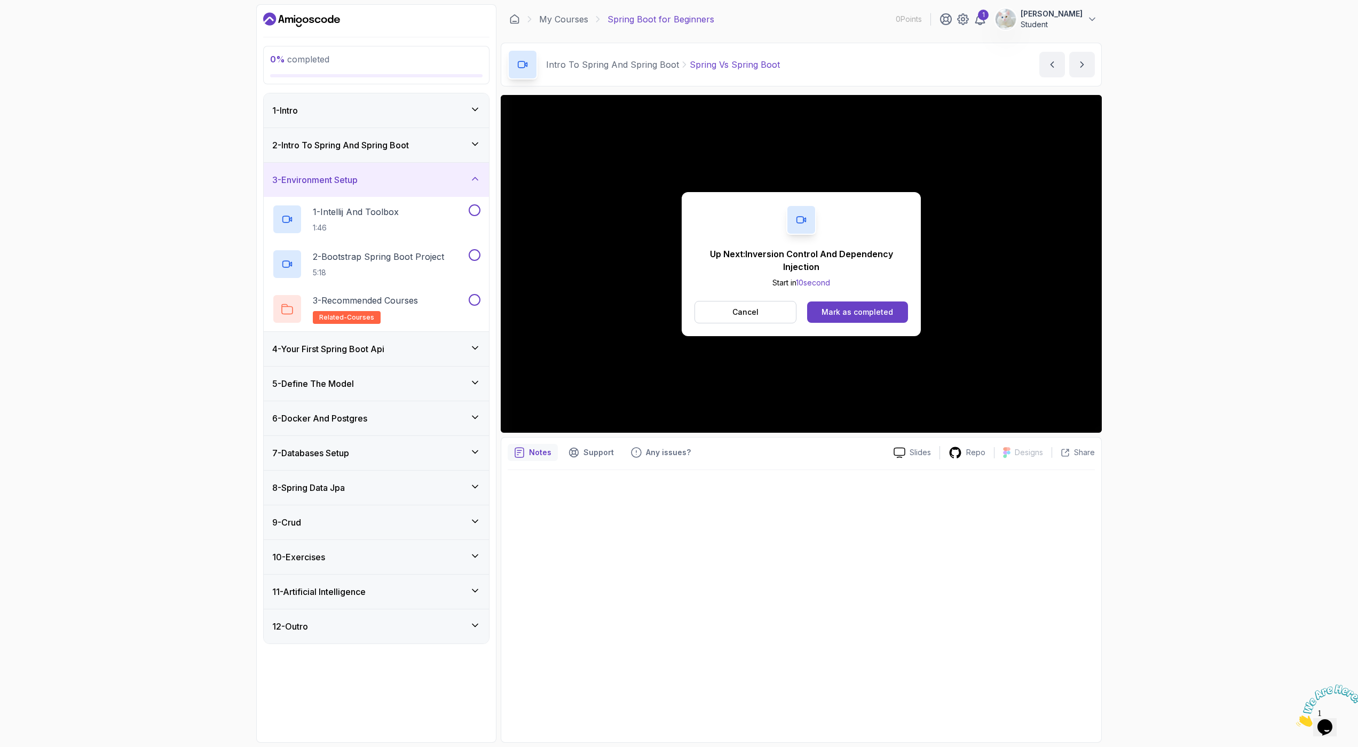
click at [397, 149] on h3 "2 - Intro To Spring And Spring Boot" at bounding box center [340, 145] width 137 height 13
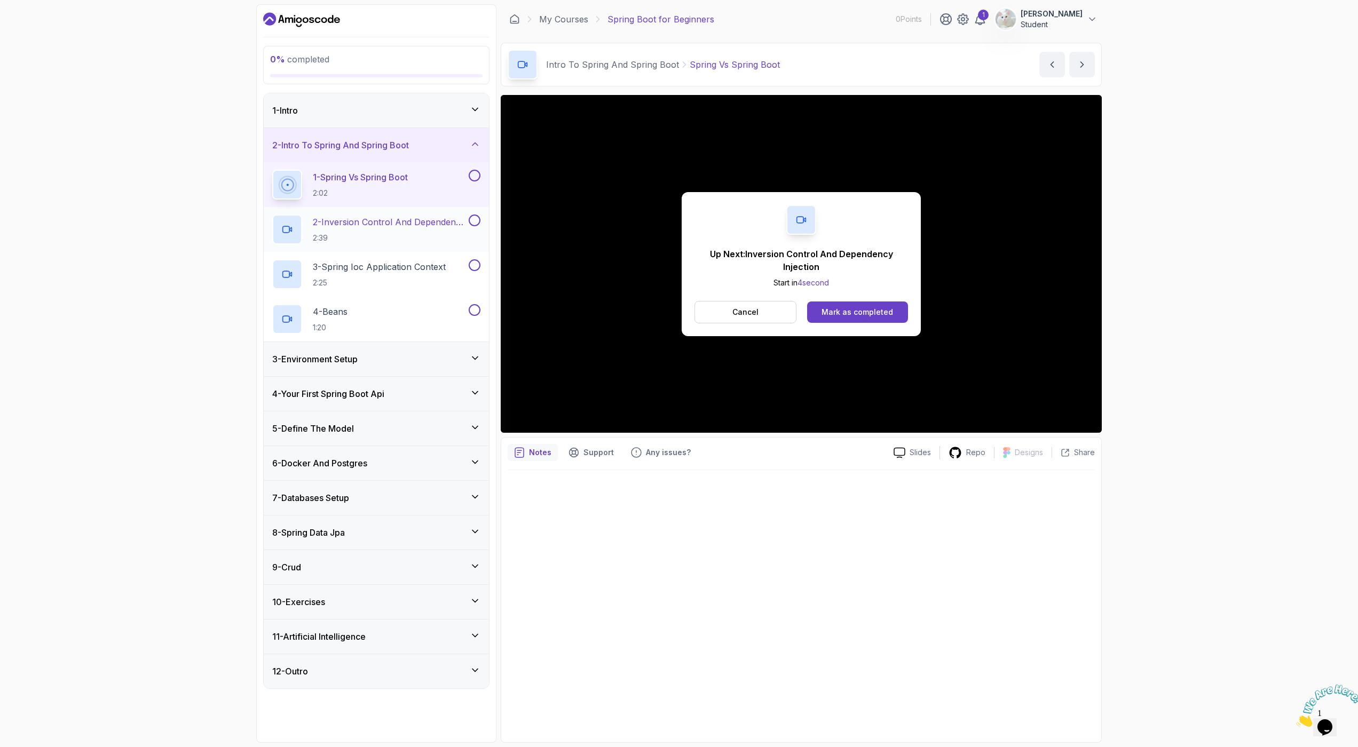
click at [393, 225] on p "2 - Inversion Control And Dependency Injection" at bounding box center [390, 222] width 154 height 13
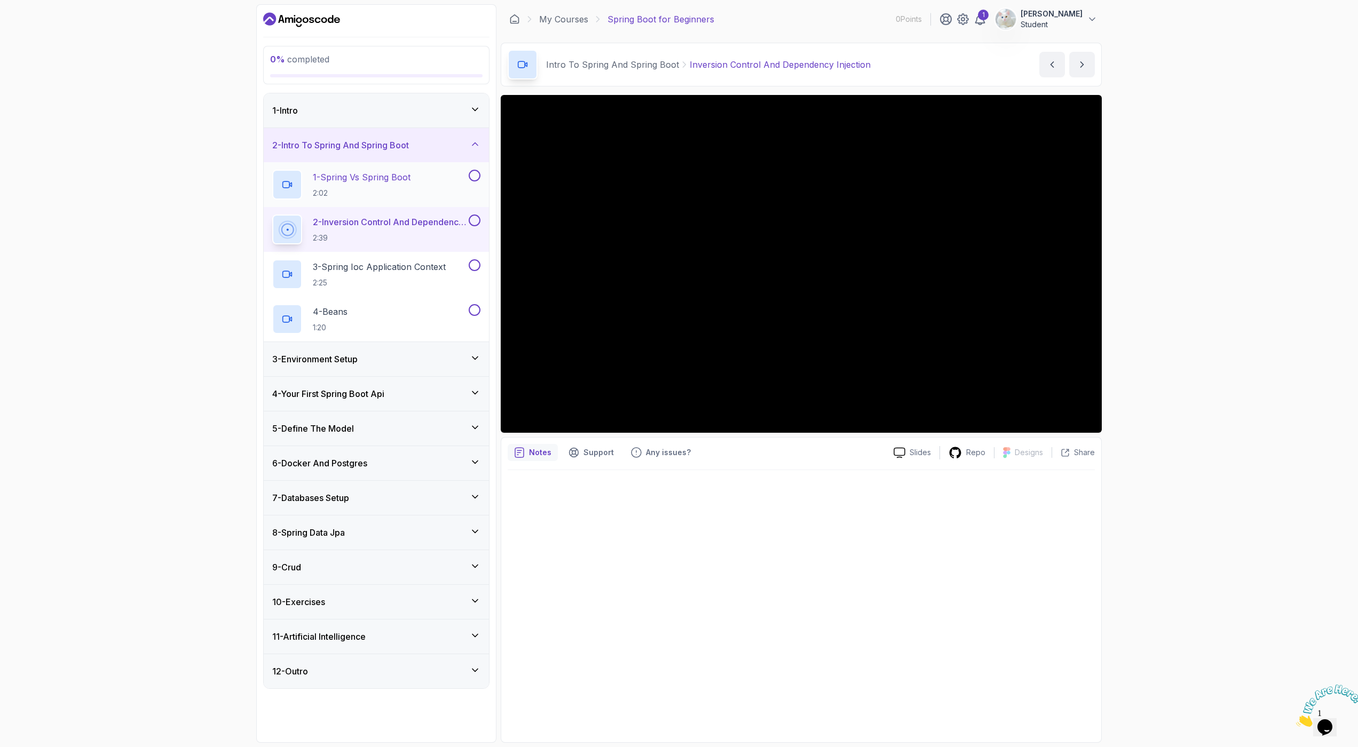
click at [418, 184] on div "1 - Spring Vs Spring Boot 2:02" at bounding box center [369, 185] width 194 height 30
click at [475, 174] on button at bounding box center [475, 176] width 12 height 12
click at [445, 227] on p "2 - Inversion Control And Dependency Injection" at bounding box center [390, 222] width 154 height 13
click at [422, 273] on h2 "3 - Spring Ioc Application Context 2:25" at bounding box center [379, 275] width 133 height 28
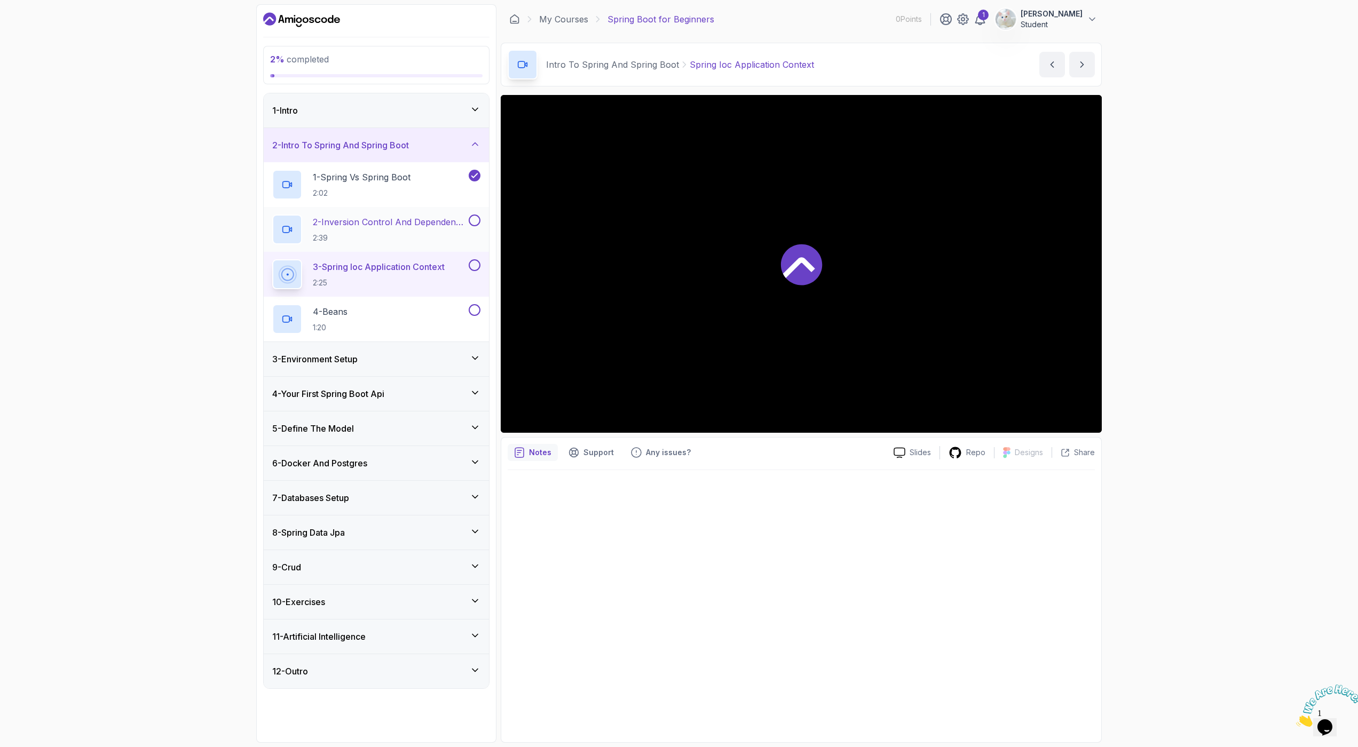
click at [478, 221] on button at bounding box center [475, 221] width 12 height 12
click at [461, 399] on div "4 - Your First Spring Boot Api" at bounding box center [376, 394] width 208 height 13
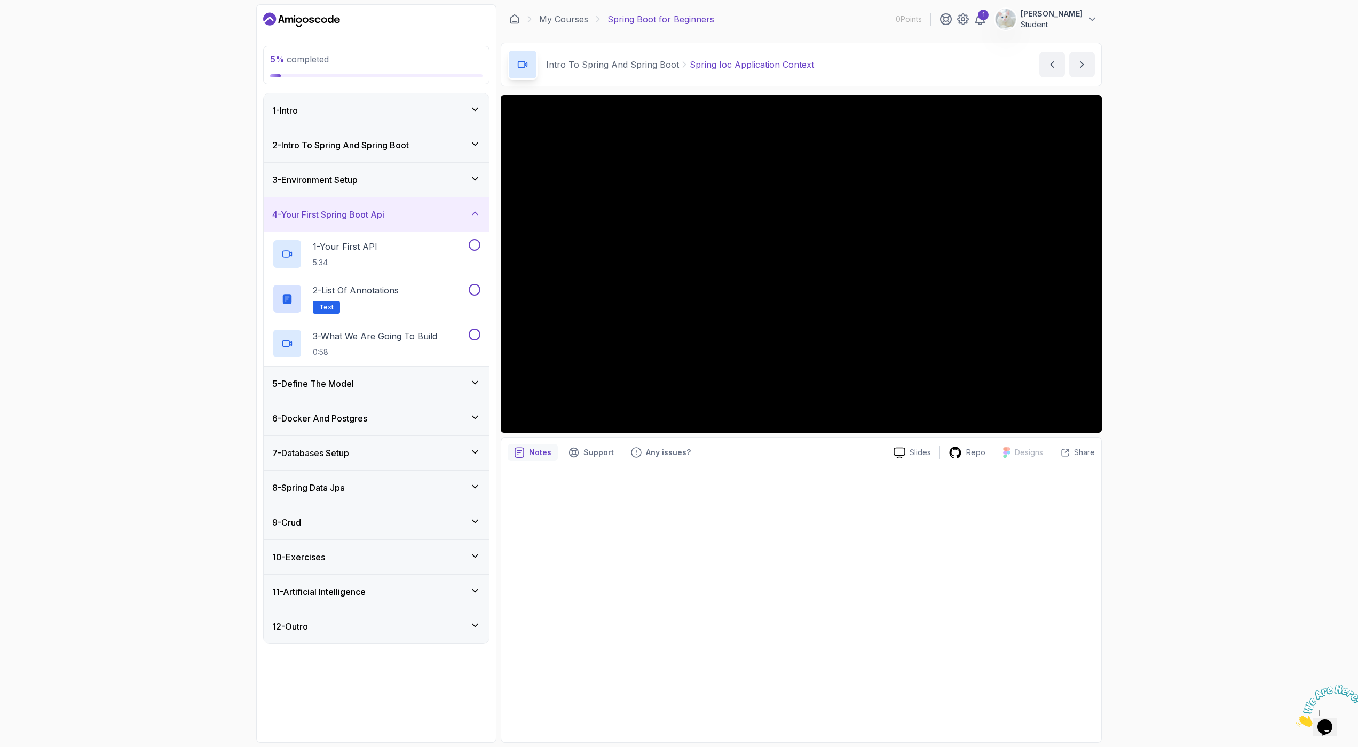
click at [466, 215] on div "4 - Your First Spring Boot Api" at bounding box center [376, 214] width 208 height 13
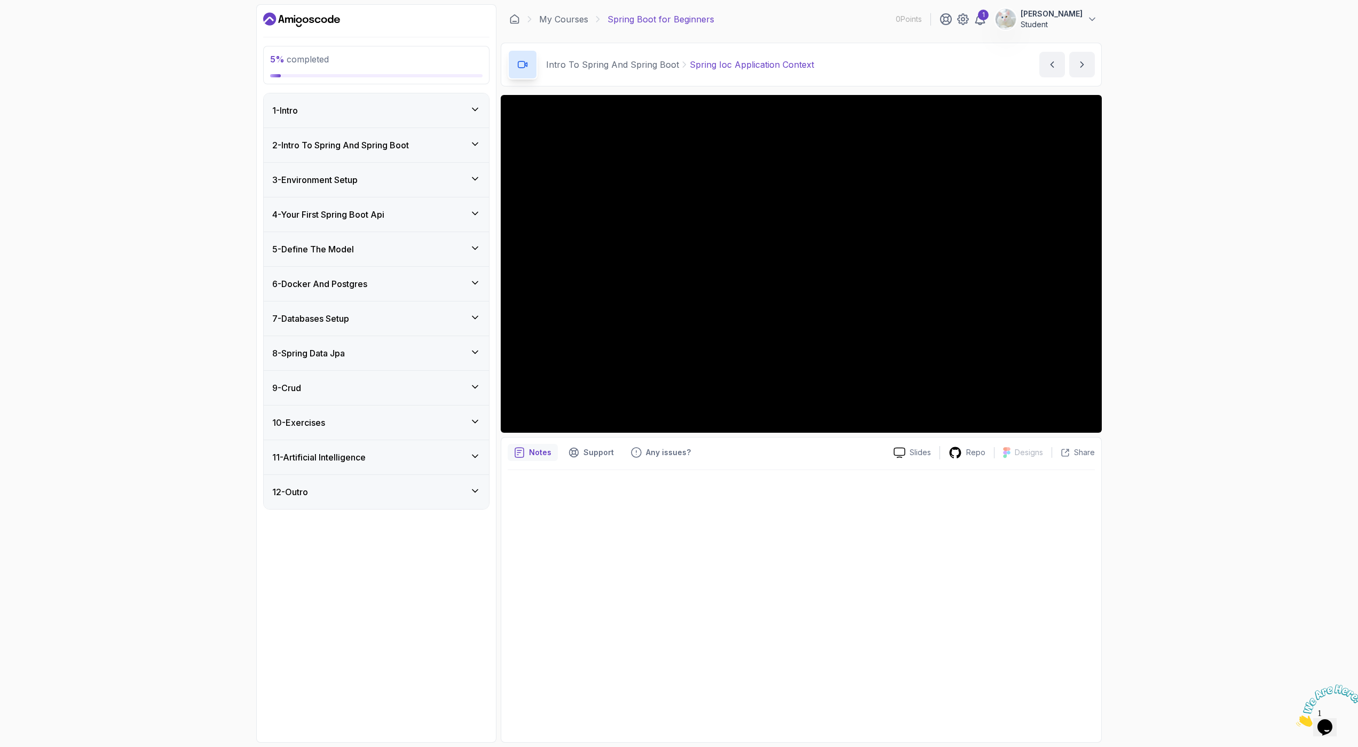
click at [448, 250] on div "5 - Define The Model" at bounding box center [376, 249] width 208 height 13
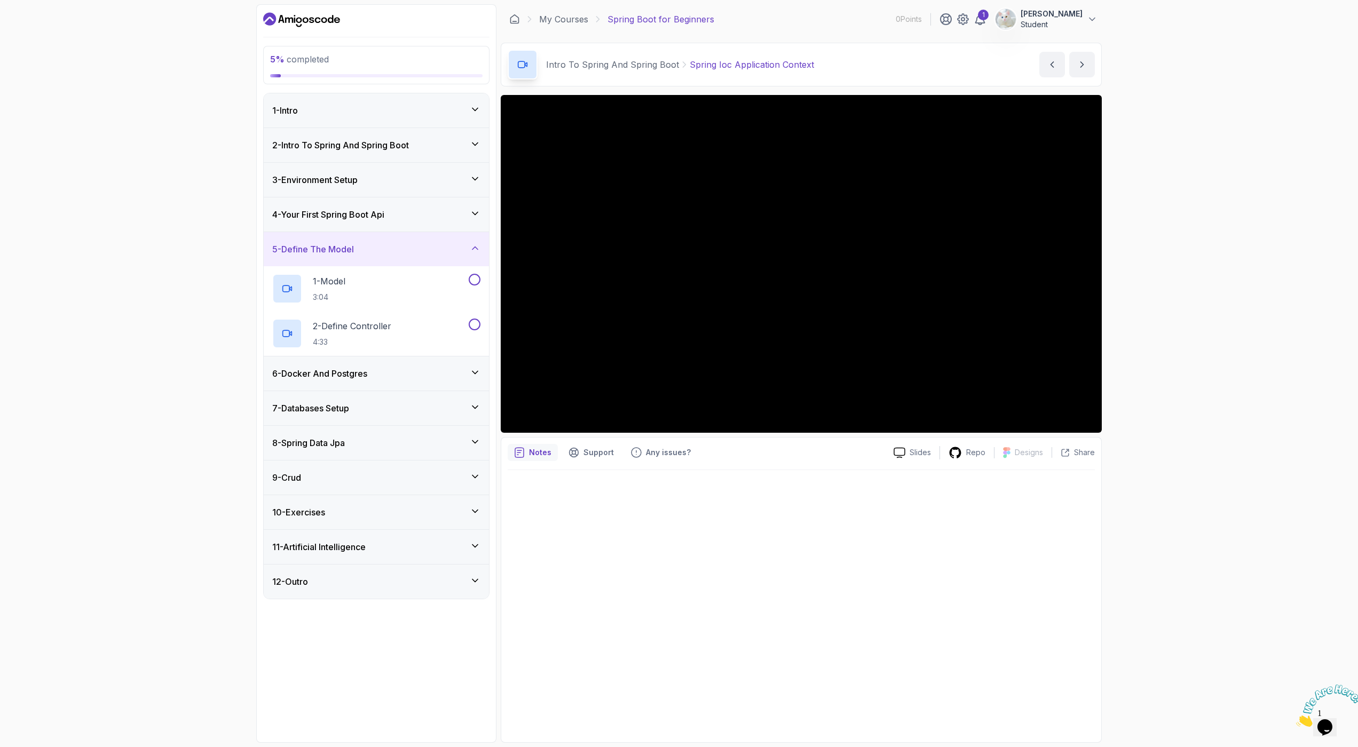
click at [448, 250] on div "5 - Define The Model" at bounding box center [376, 249] width 208 height 13
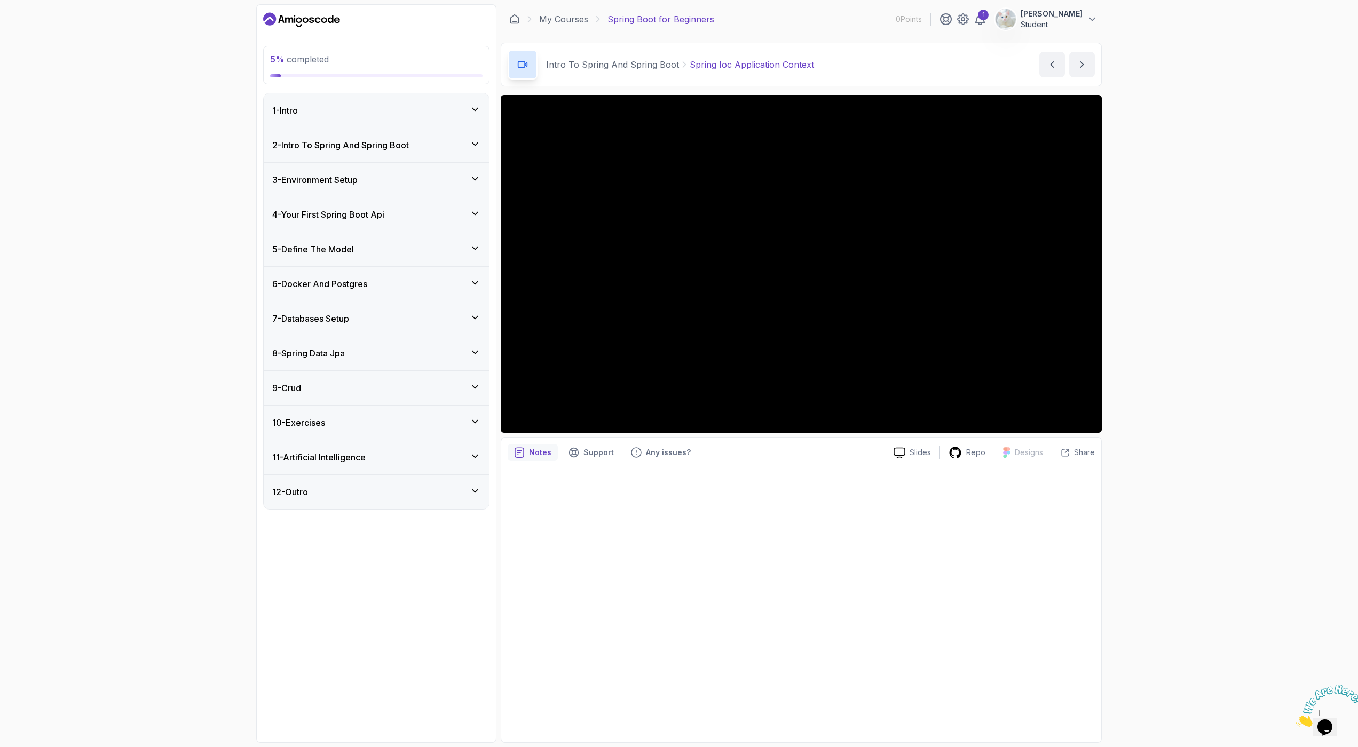
click at [436, 284] on div "6 - Docker And Postgres" at bounding box center [376, 284] width 208 height 13
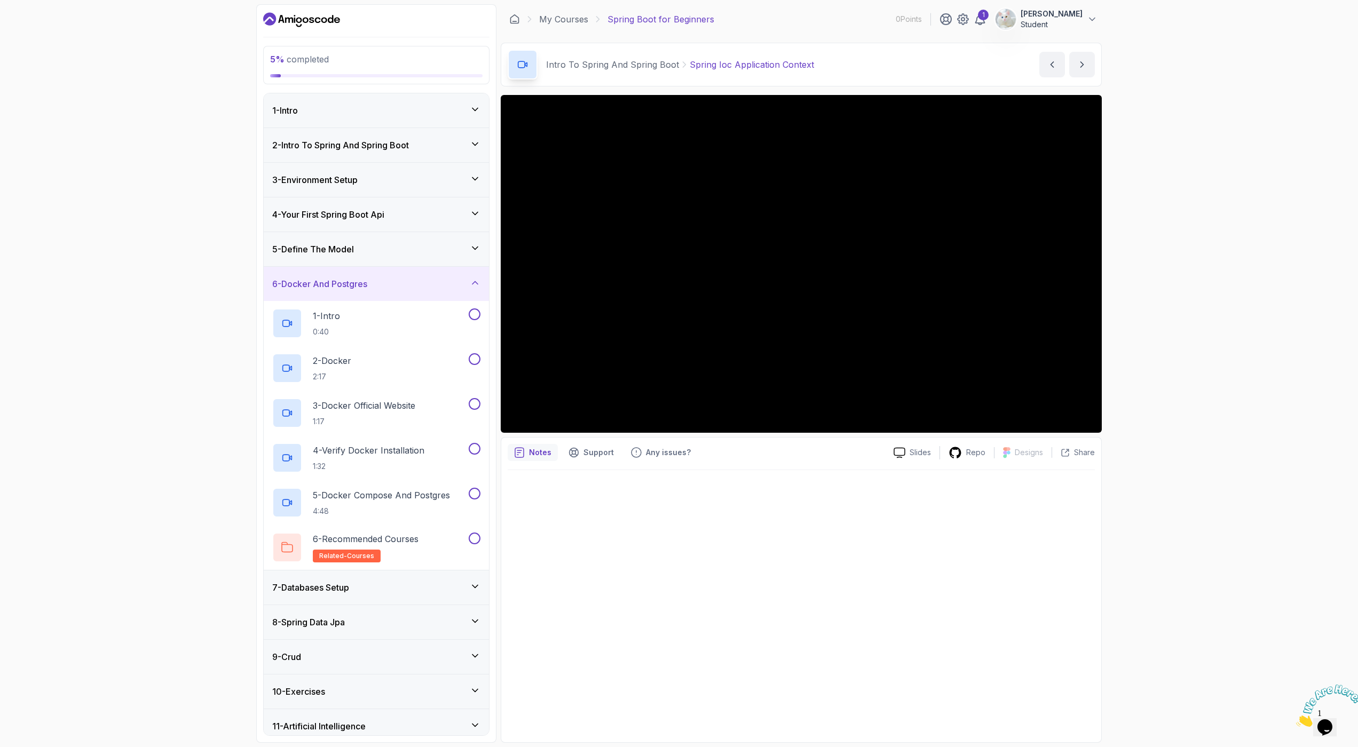
click at [436, 284] on div "6 - Docker And Postgres" at bounding box center [376, 284] width 208 height 13
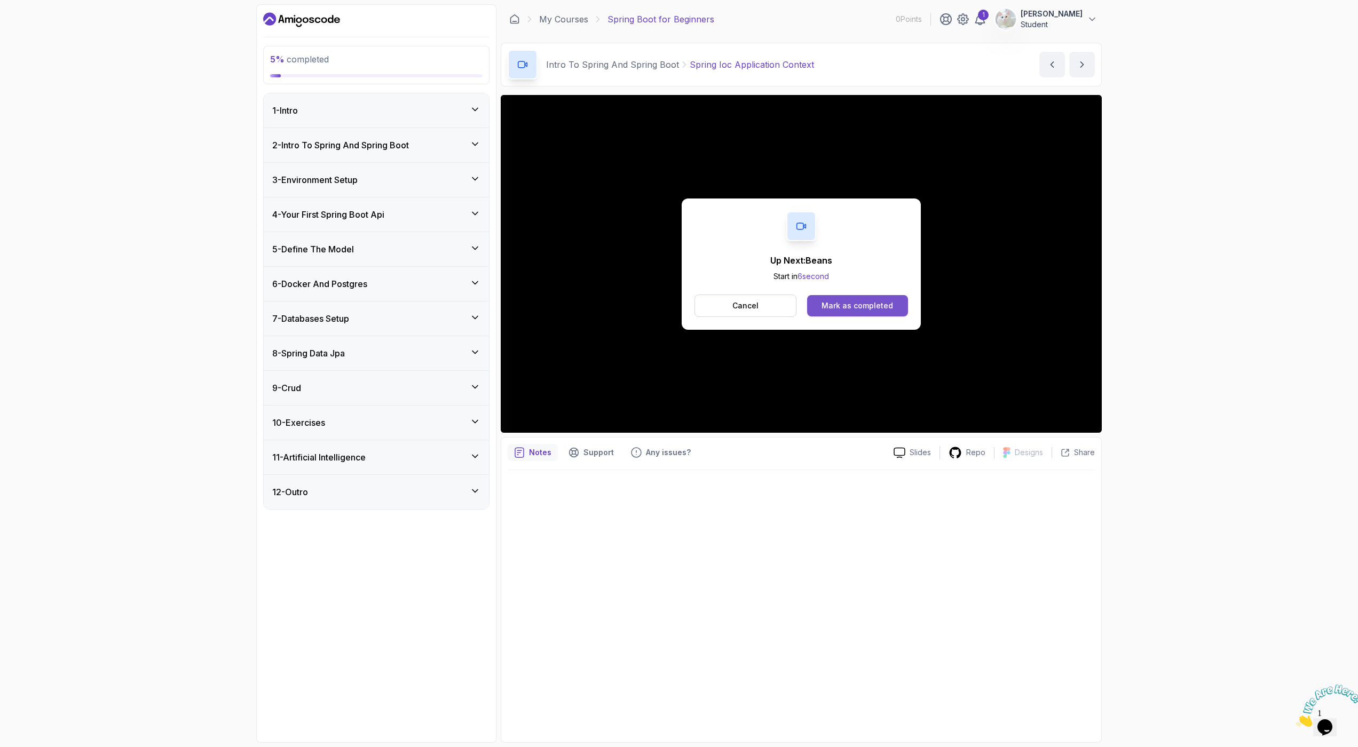
click at [836, 305] on div "Mark as completed" at bounding box center [858, 306] width 72 height 11
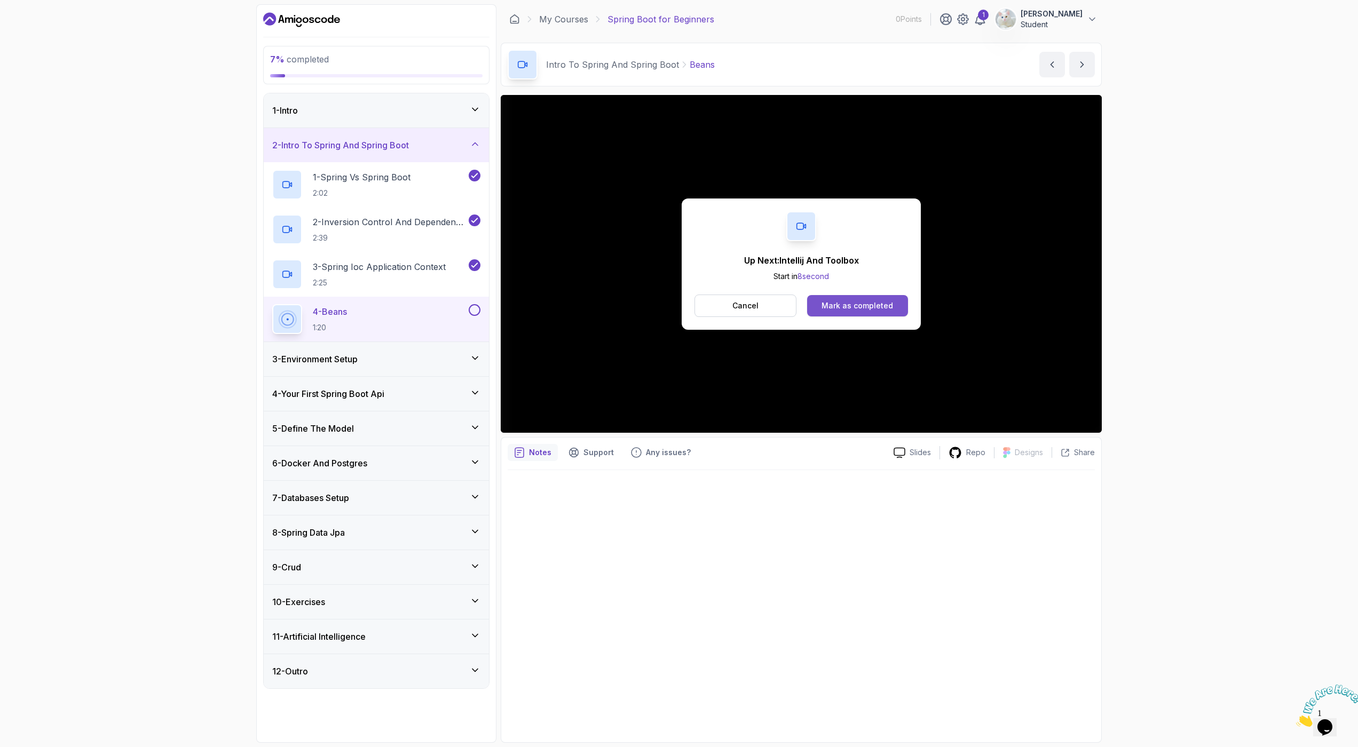
click at [854, 308] on div "Mark as completed" at bounding box center [858, 306] width 72 height 11
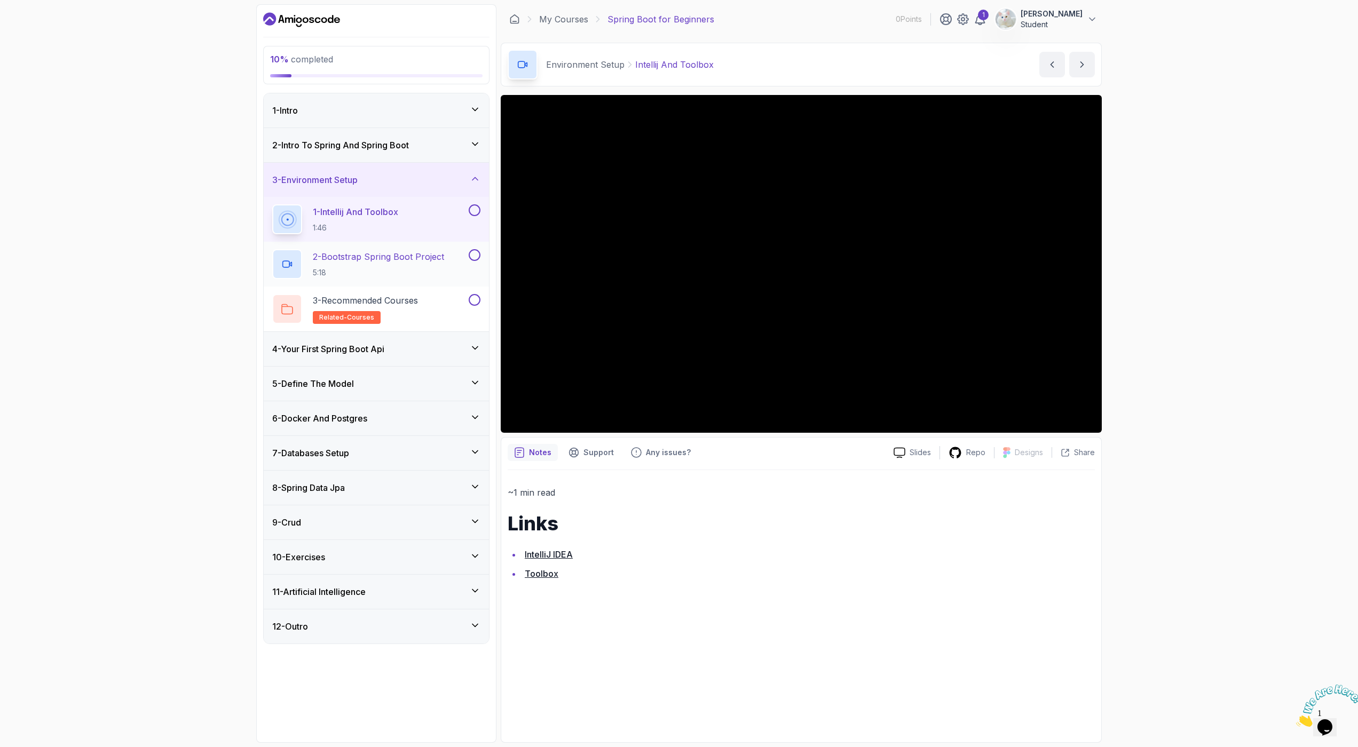
click at [435, 263] on p "2 - Bootstrap Spring Boot Project" at bounding box center [378, 256] width 131 height 13
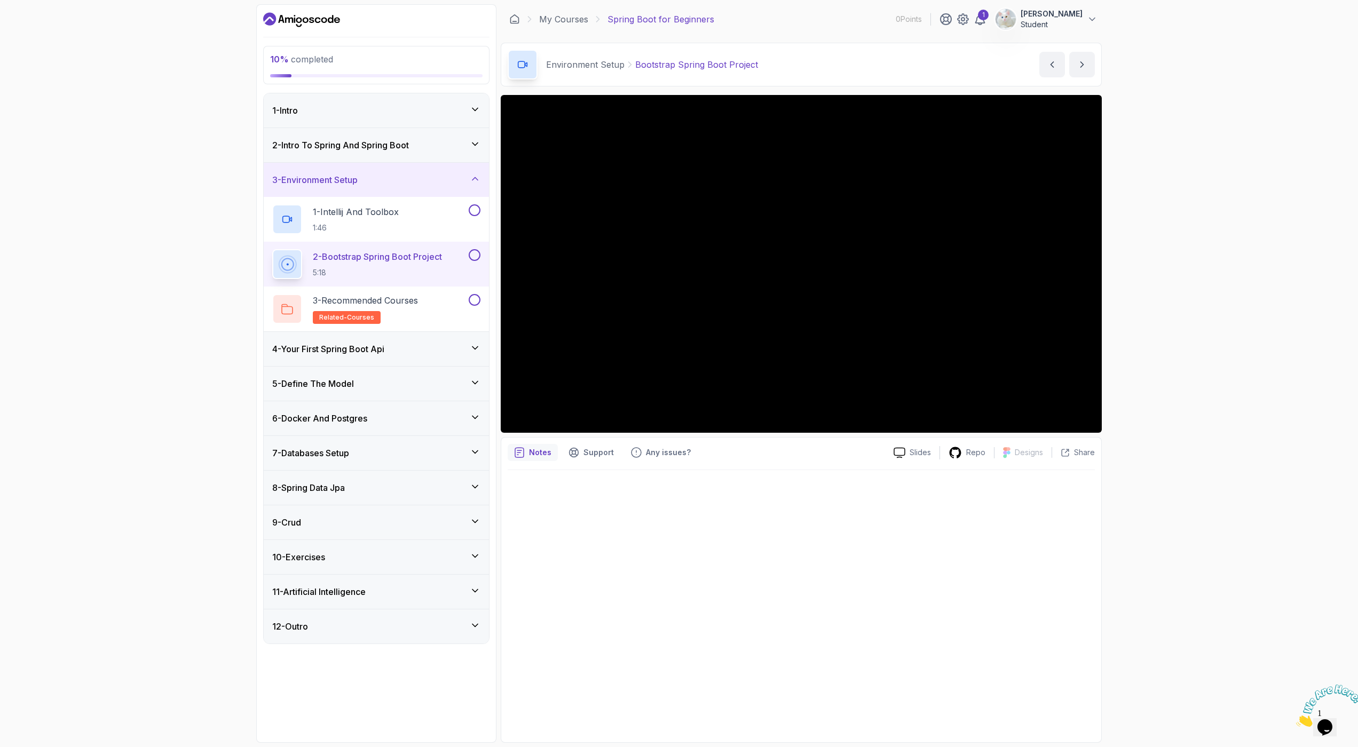
click at [272, 249] on button "2 - Bootstrap Spring Boot Project 5:18" at bounding box center [376, 264] width 208 height 30
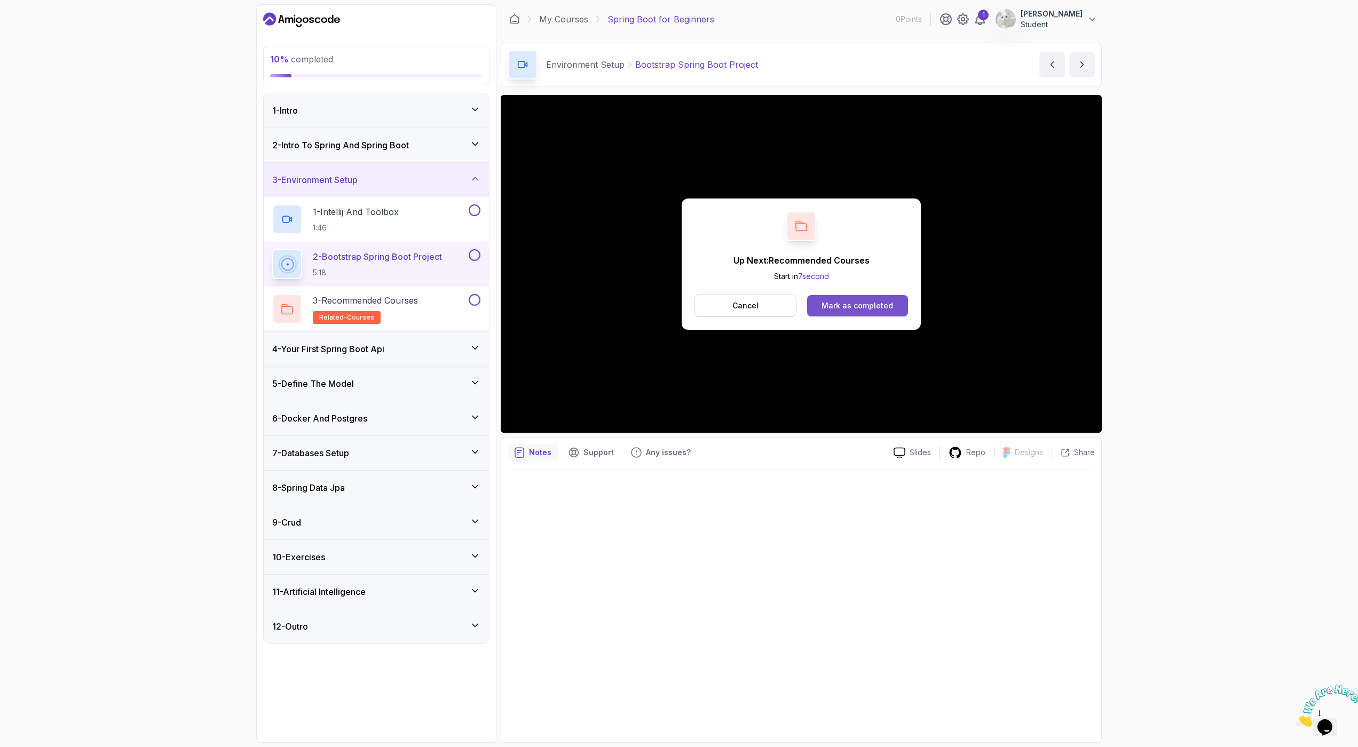
click at [851, 306] on div "Mark as completed" at bounding box center [858, 306] width 72 height 11
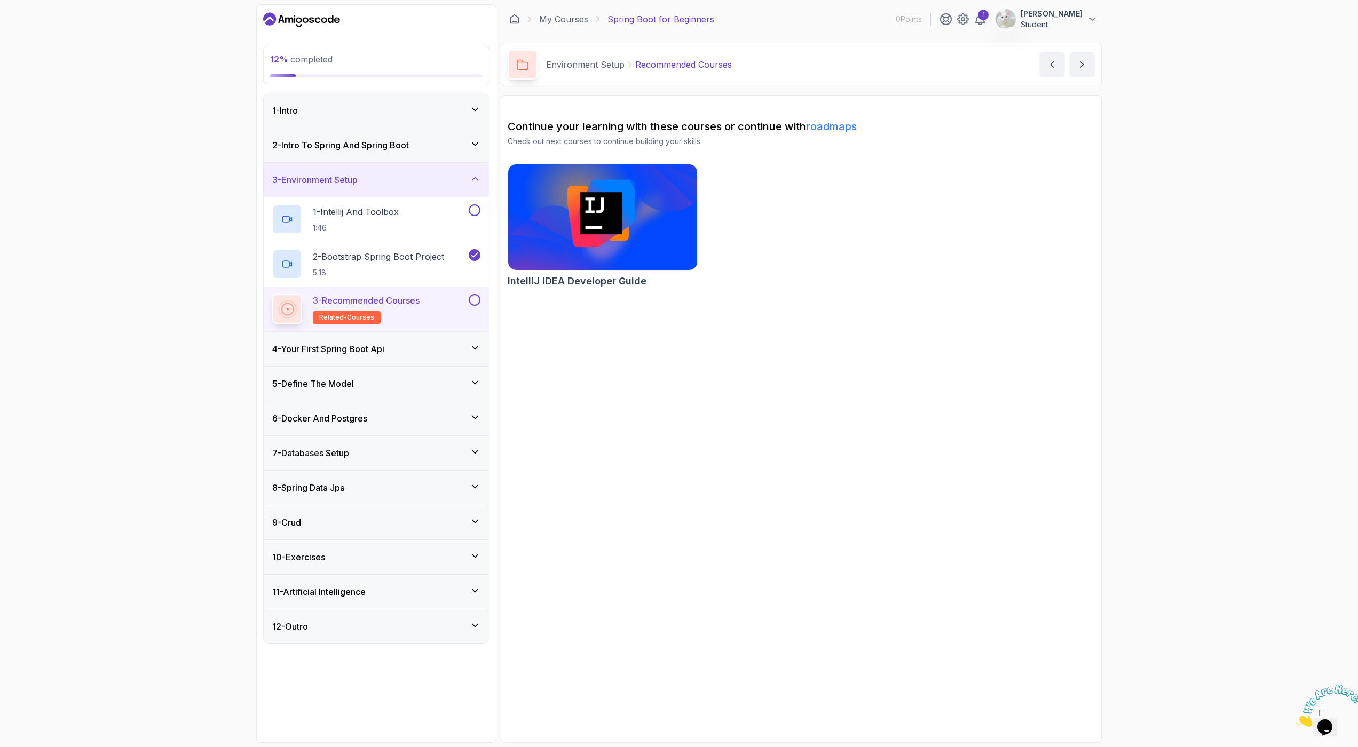
click at [668, 251] on img at bounding box center [602, 217] width 199 height 111
click at [475, 213] on button at bounding box center [475, 210] width 12 height 12
click at [392, 356] on div "4 - Your First Spring Boot Api" at bounding box center [376, 349] width 225 height 34
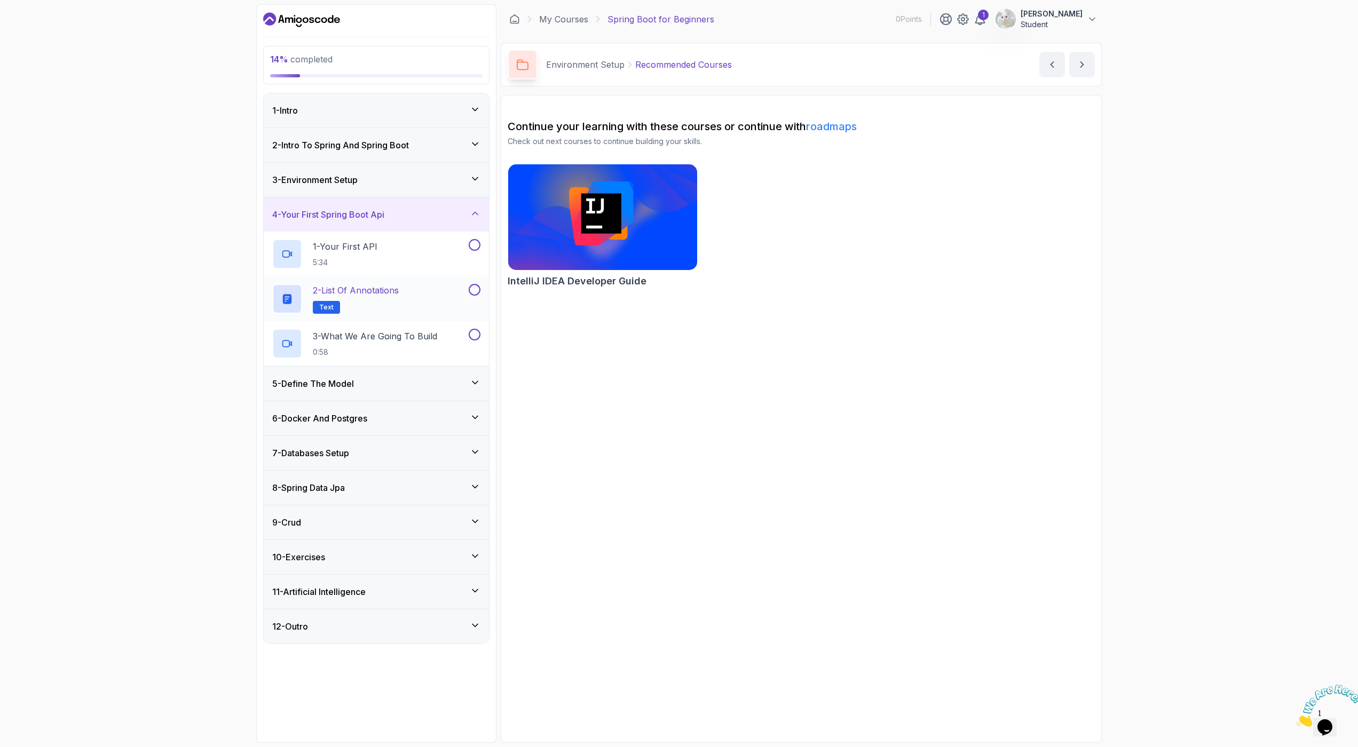
click at [391, 295] on p "2 - List of Annotations" at bounding box center [356, 290] width 86 height 13
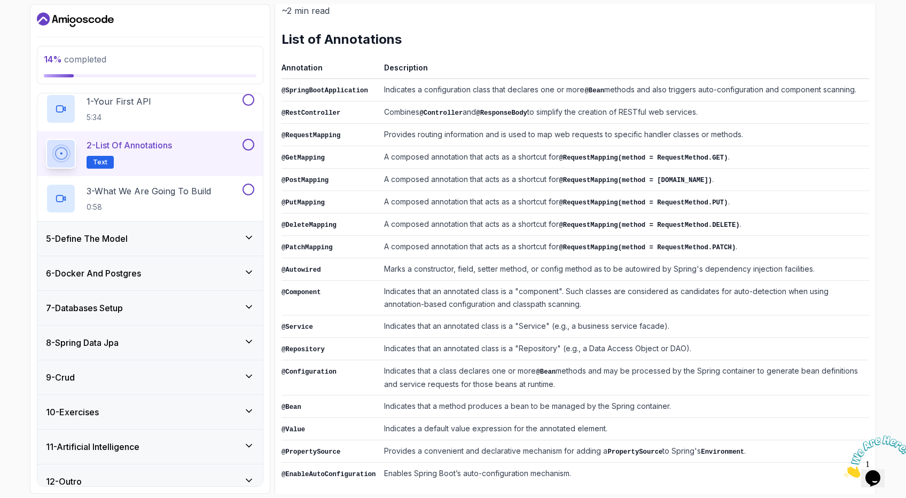
scroll to position [154, 0]
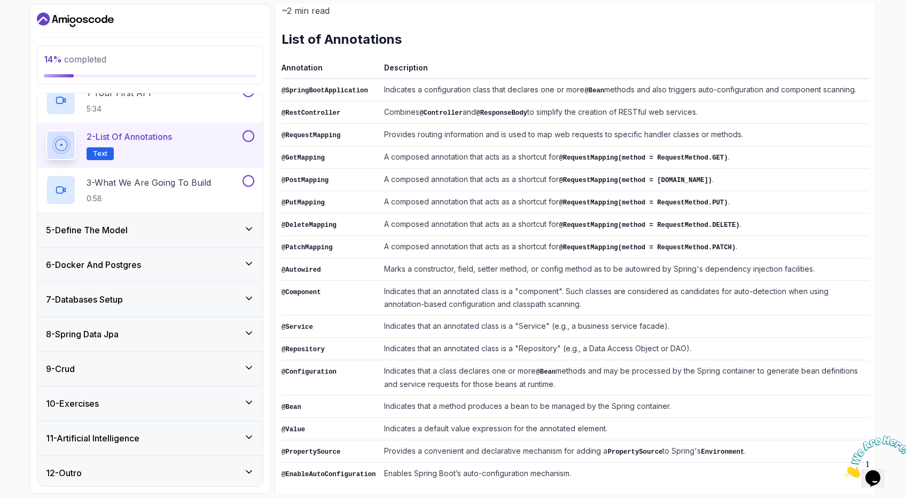
click at [159, 366] on div "9 - Crud" at bounding box center [150, 369] width 208 height 13
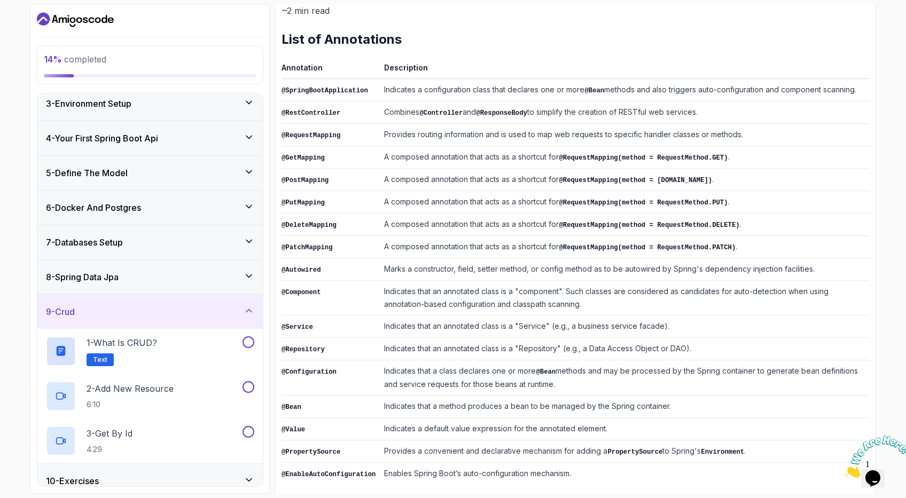
scroll to position [91, 0]
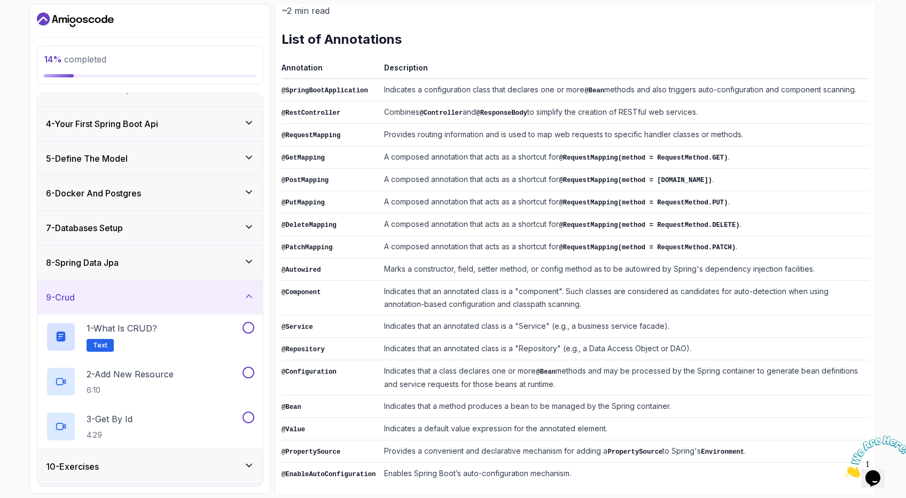
click at [179, 293] on div "9 - Crud" at bounding box center [150, 297] width 208 height 13
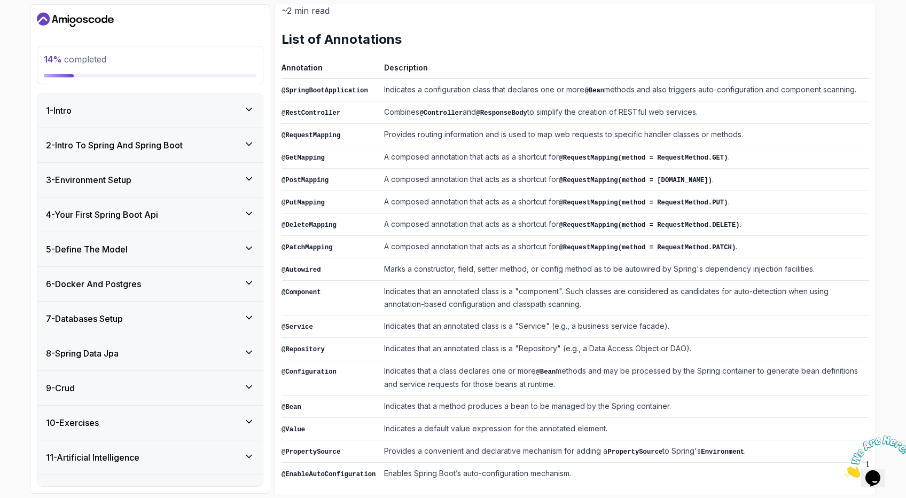
scroll to position [0, 0]
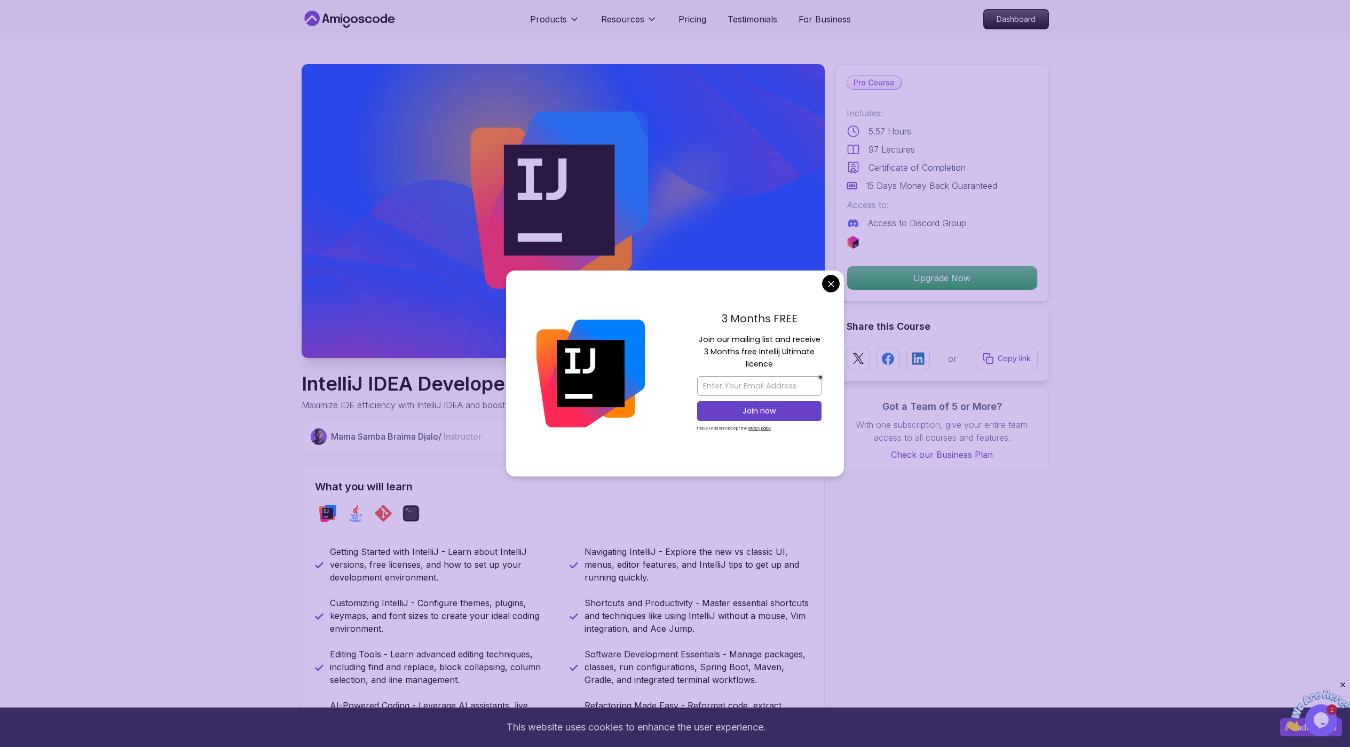
click at [822, 286] on div "3 Months FREE Join our mailing list and receive 3 Months free Intellij Ultimate…" at bounding box center [759, 374] width 169 height 206
